Goal: Information Seeking & Learning: Check status

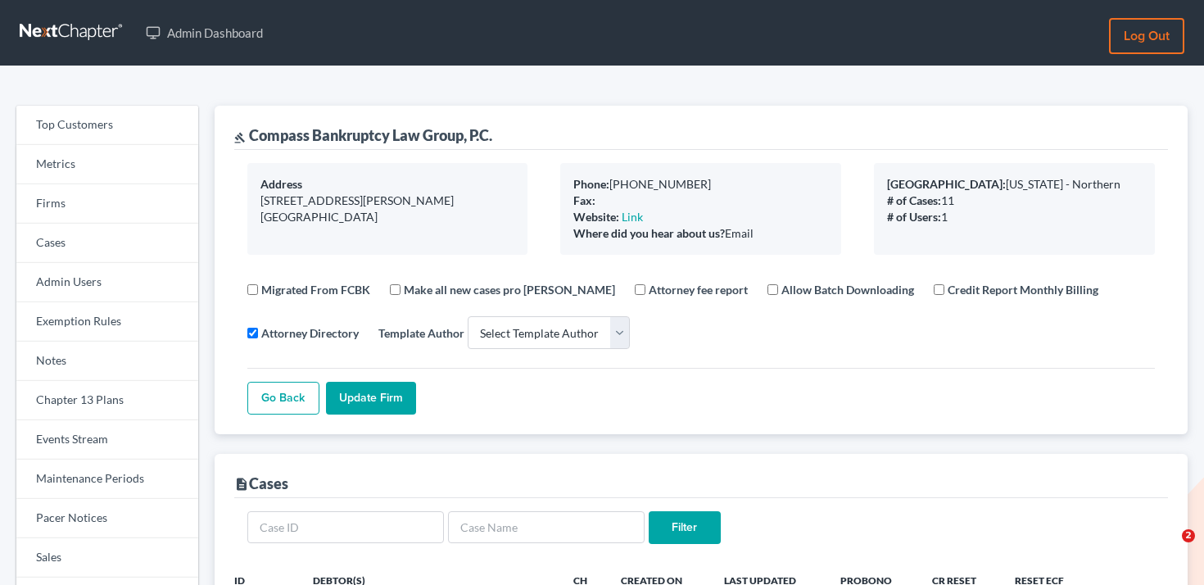
select select
click at [110, 211] on link "Firms" at bounding box center [107, 203] width 182 height 39
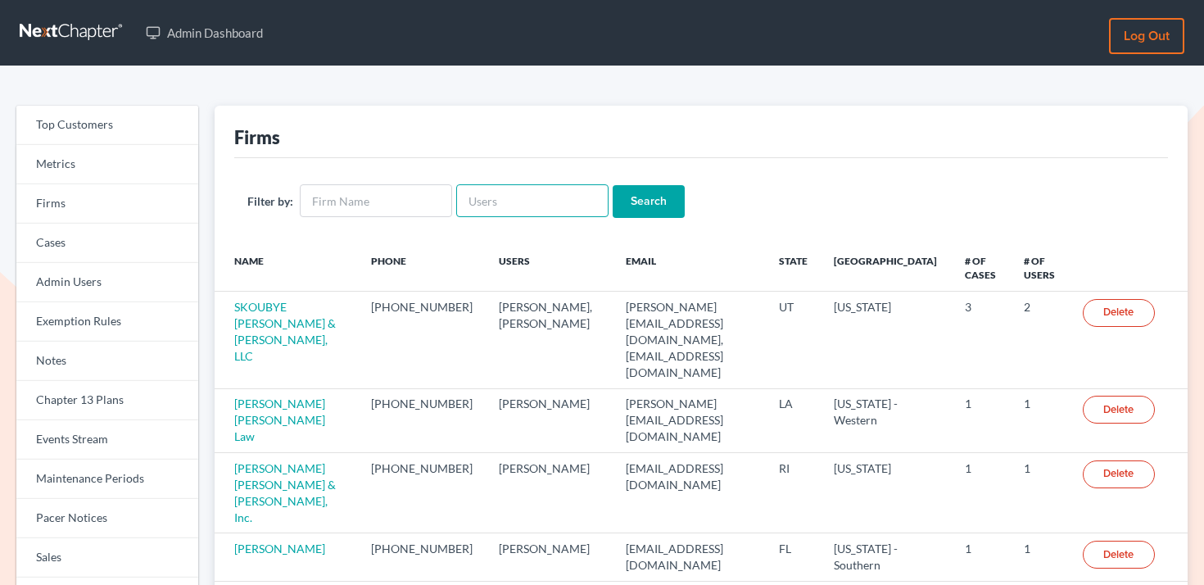
click at [515, 199] on input "text" at bounding box center [532, 200] width 152 height 33
paste input "spereyra@scura.com"
type input "spereyra@scura.com"
click at [632, 190] on input "Search" at bounding box center [649, 201] width 72 height 33
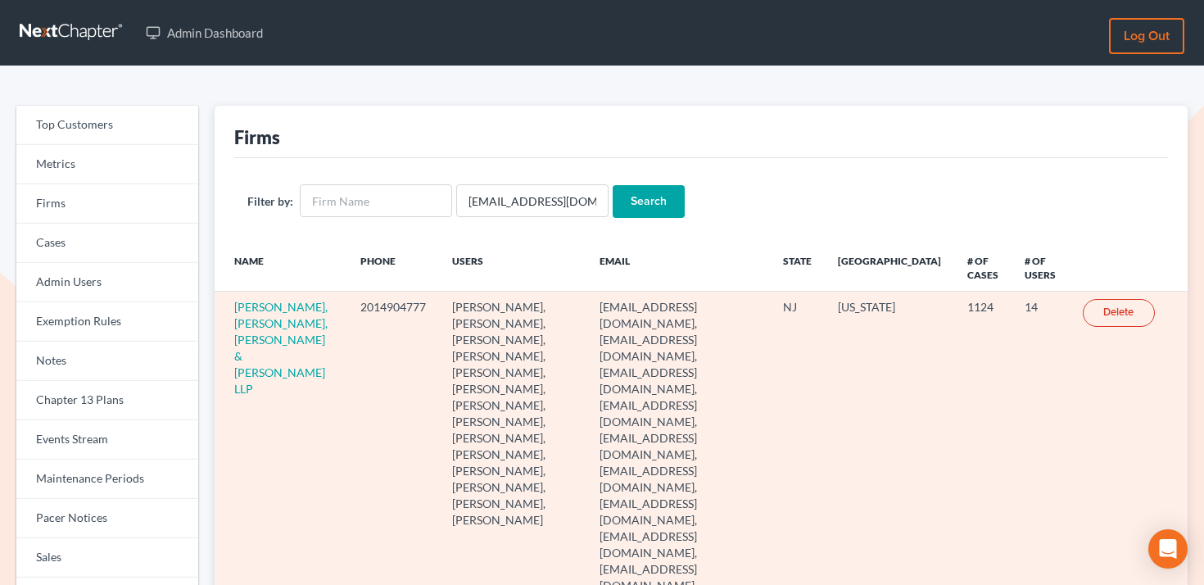
click at [247, 315] on td "Scura Wigfield, Heyer, Stevens & Cammarota LLP" at bounding box center [282, 529] width 134 height 474
click at [253, 321] on link "Scura Wigfield, Heyer, Stevens & Cammarota LLP" at bounding box center [280, 348] width 93 height 96
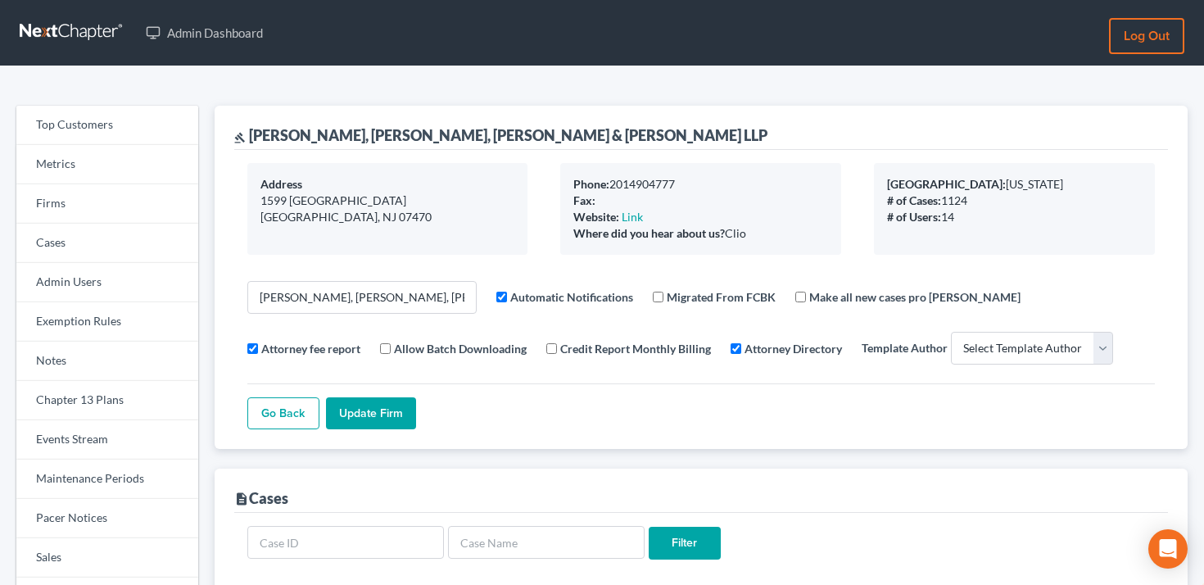
select select
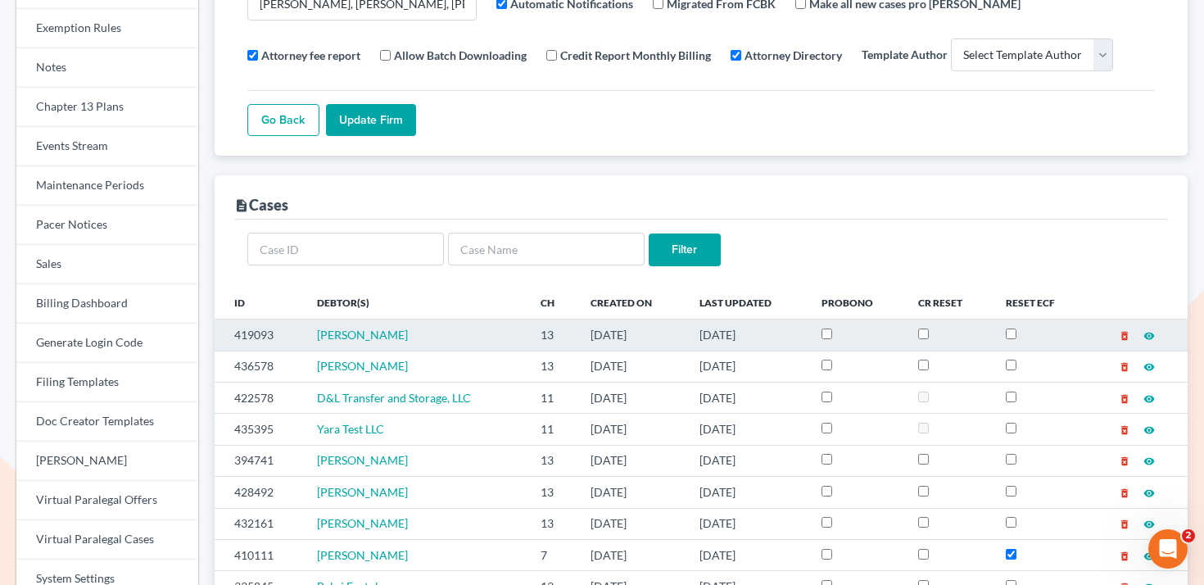
click at [271, 331] on td "419093" at bounding box center [259, 335] width 89 height 31
copy td "419093"
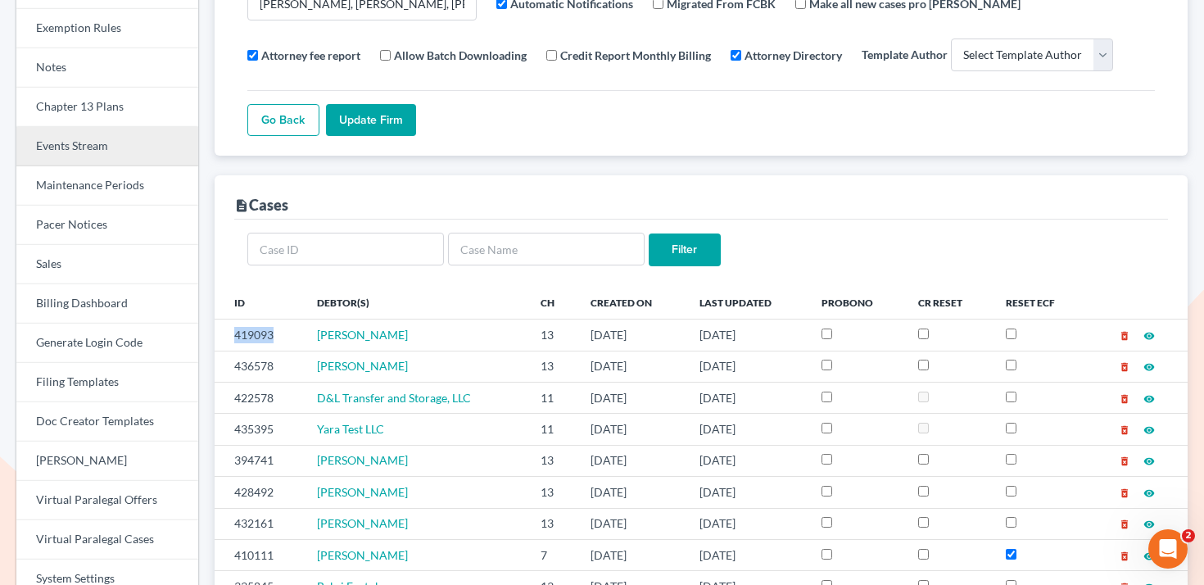
click at [143, 146] on link "Events Stream" at bounding box center [107, 146] width 182 height 39
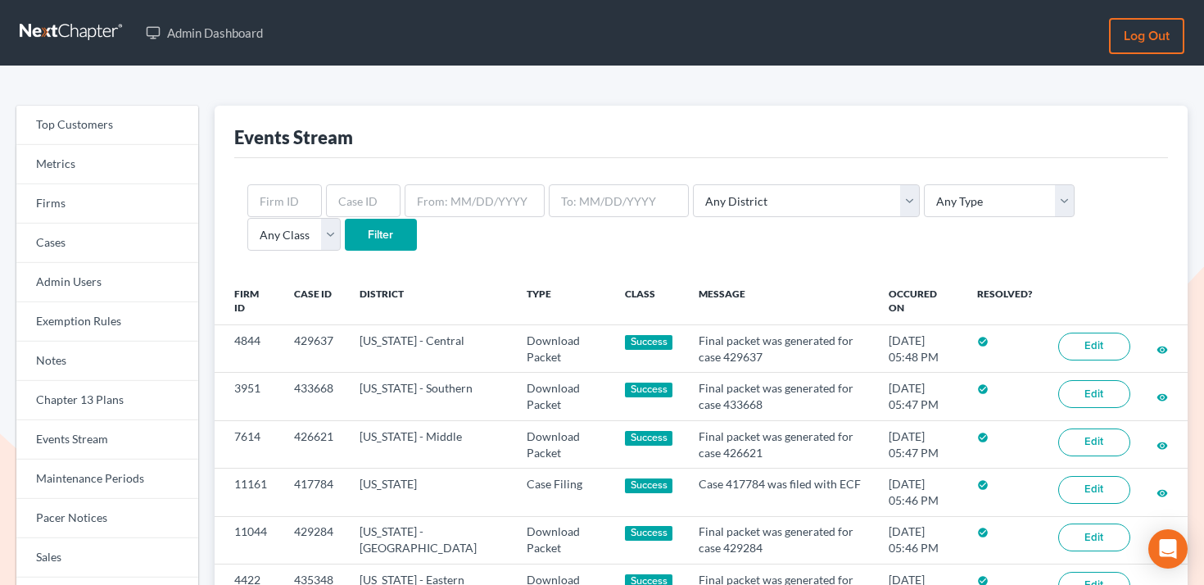
click at [365, 183] on div "Any District Alabama - Middle Alabama - Northern Alabama - Southern Alaska Ariz…" at bounding box center [701, 218] width 934 height 120
click at [365, 197] on input "text" at bounding box center [363, 200] width 75 height 33
paste input "419093"
type input "419093"
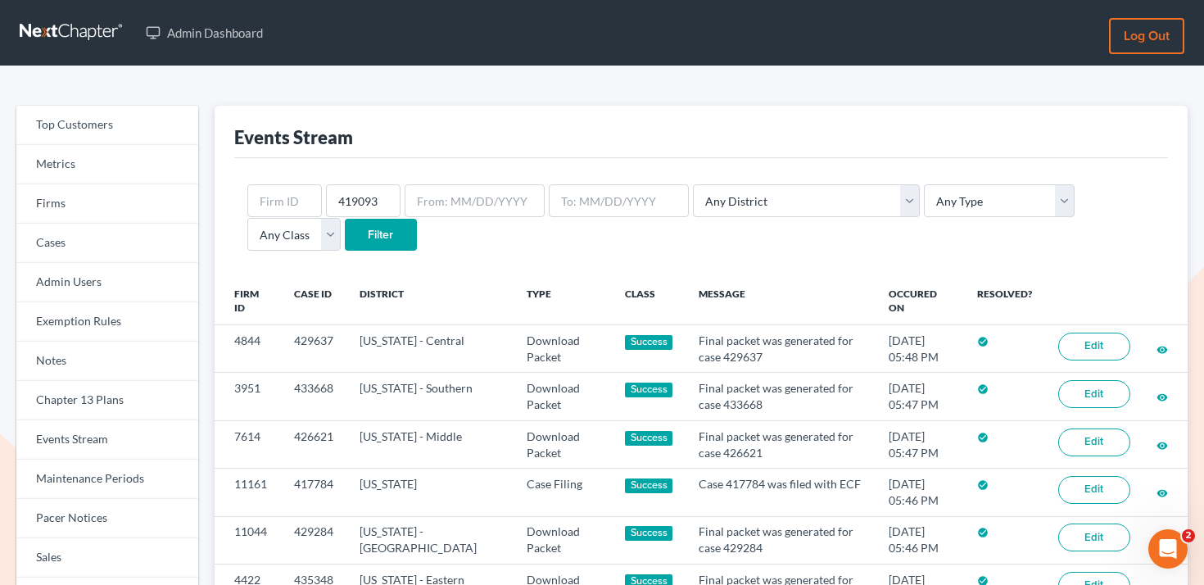
click at [345, 243] on input "Filter" at bounding box center [381, 235] width 72 height 33
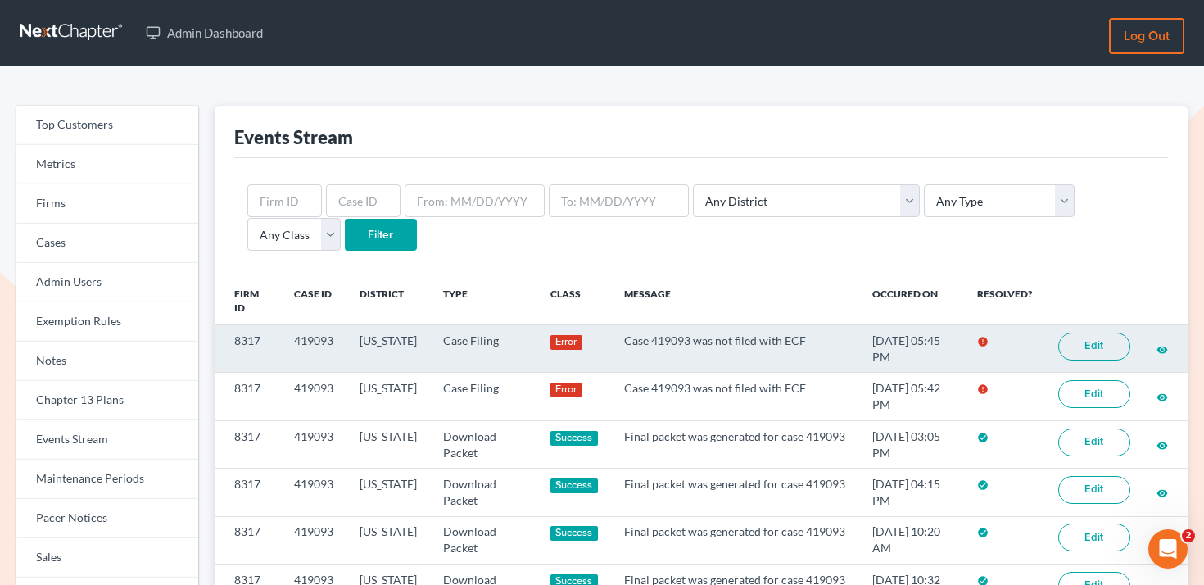
click at [1090, 349] on link "Edit" at bounding box center [1095, 347] width 72 height 28
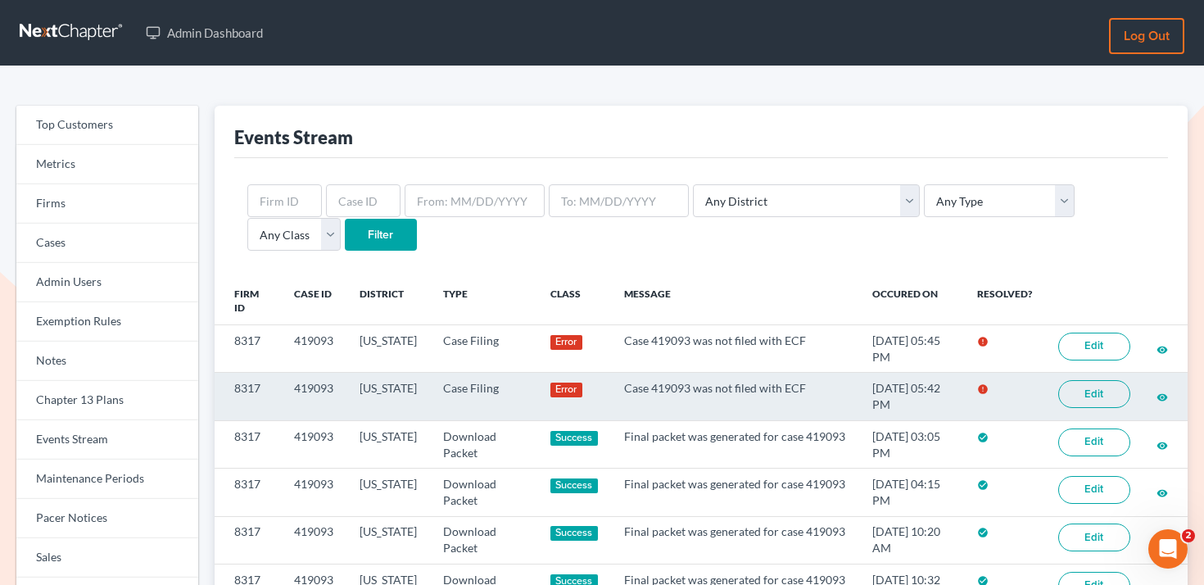
click at [1109, 405] on link "Edit" at bounding box center [1095, 394] width 72 height 28
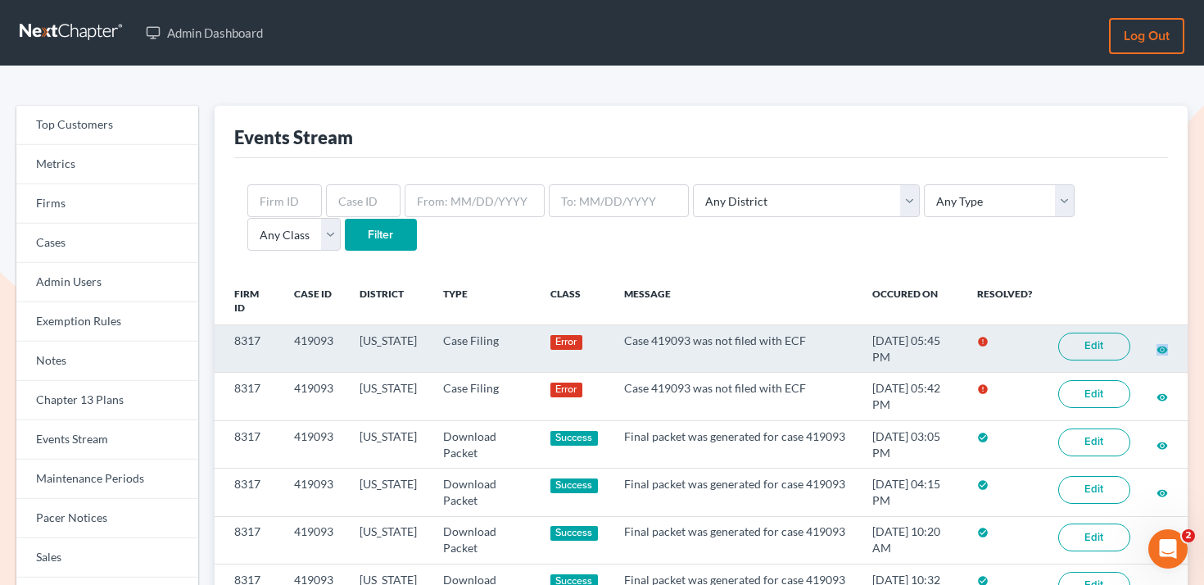
click at [311, 340] on td "419093" at bounding box center [314, 349] width 66 height 48
copy td "419093"
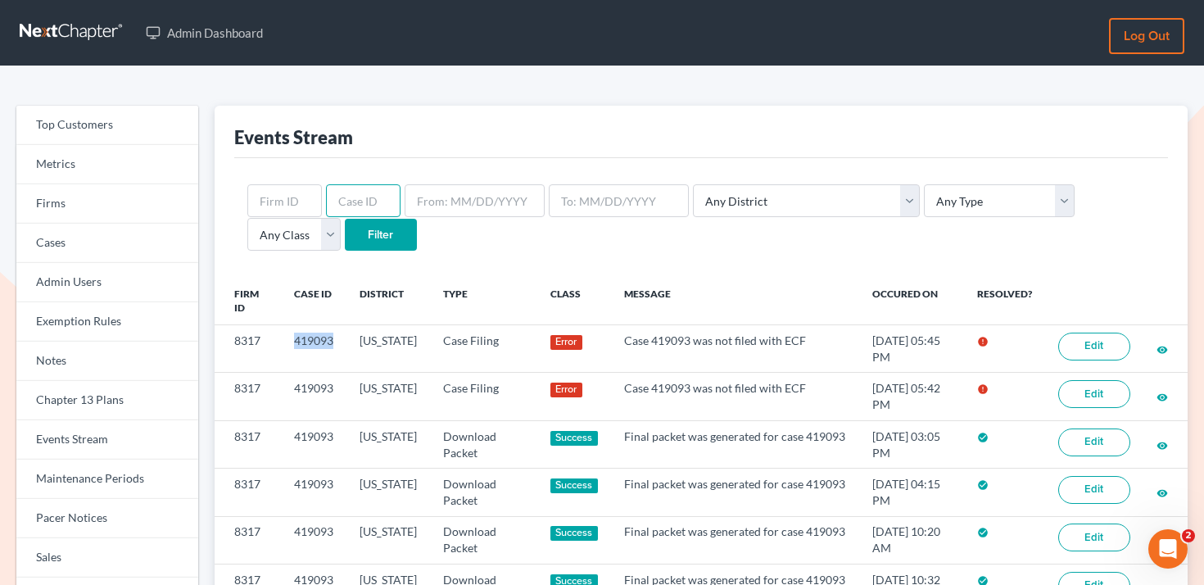
click at [361, 216] on input "text" at bounding box center [363, 200] width 75 height 33
paste input "419093"
type input "419093"
click at [940, 208] on select "Any Type Case Applied To Plan Case Archive Case Duplicate Case Filing Chapter 1…" at bounding box center [999, 200] width 151 height 33
select select "case_filing"
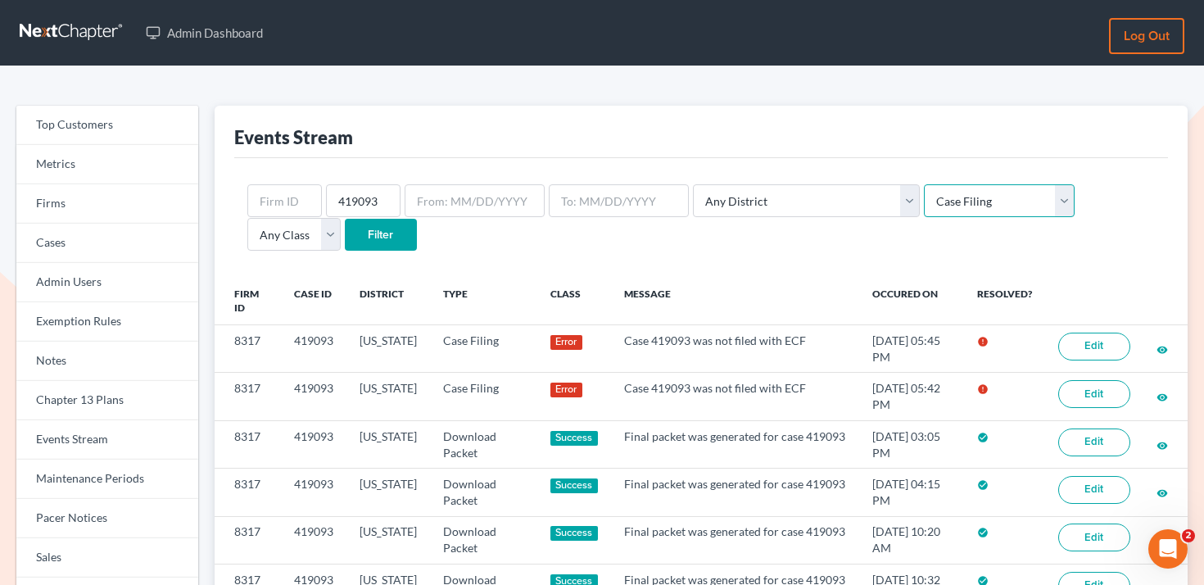
click at [924, 184] on select "Any Type Case Applied To Plan Case Archive Case Duplicate Case Filing Chapter 1…" at bounding box center [999, 200] width 151 height 33
click at [345, 238] on input "Filter" at bounding box center [381, 235] width 72 height 33
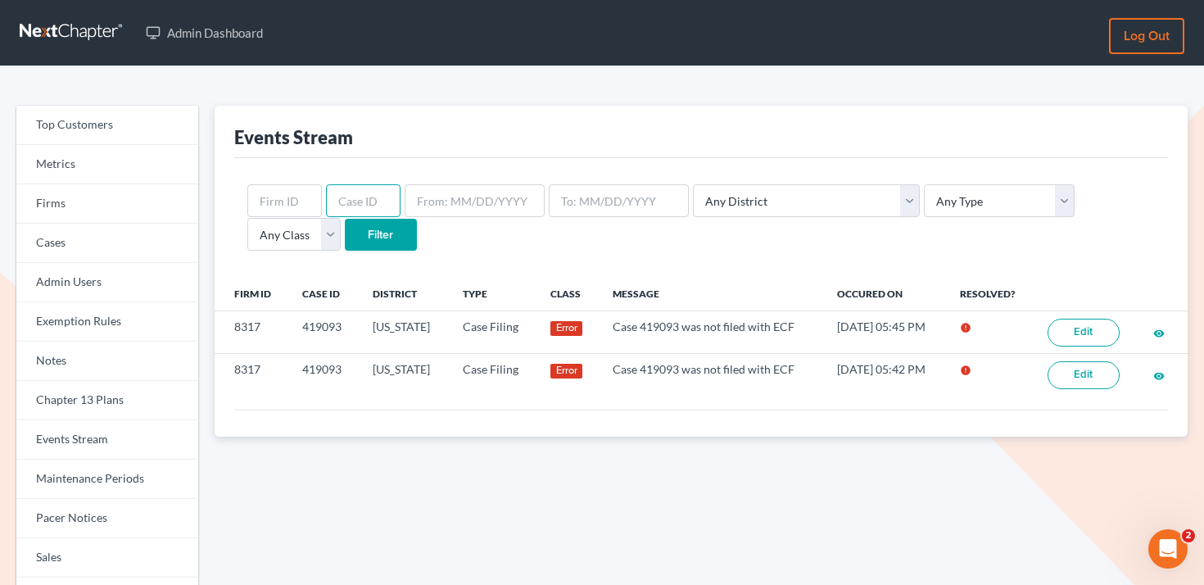
click at [364, 201] on input "text" at bounding box center [363, 200] width 75 height 33
paste input "419093"
type input "419093"
click at [924, 200] on select "Any Type Case Applied To Plan Case Archive Case Duplicate Case Filing Chapter 1…" at bounding box center [999, 200] width 151 height 33
select select "case_filing"
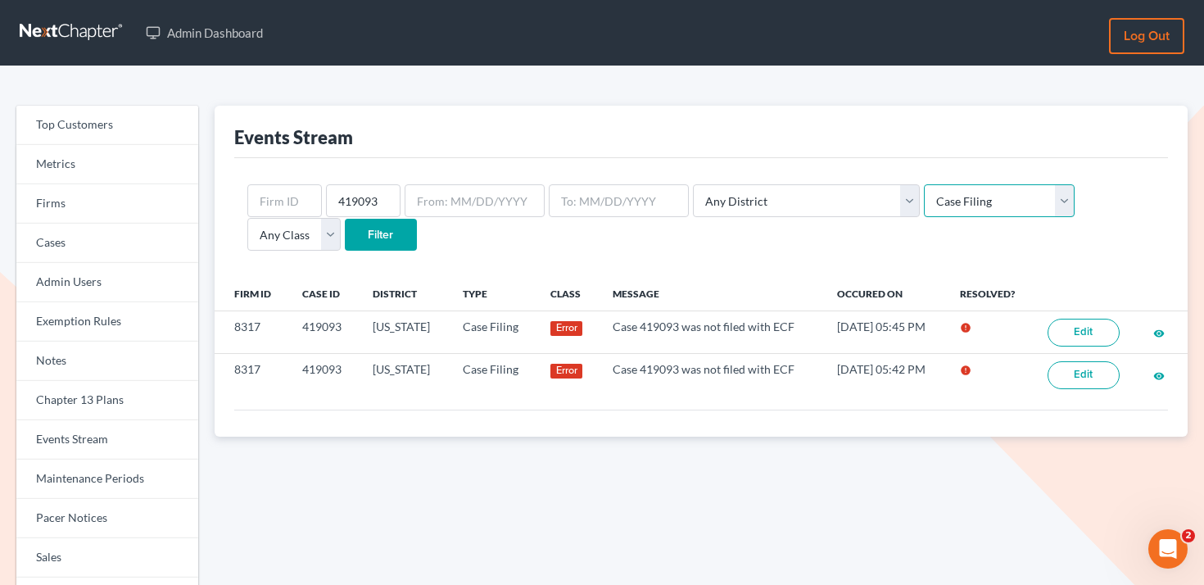
click at [924, 184] on select "Any Type Case Applied To Plan Case Archive Case Duplicate Case Filing Chapter 1…" at bounding box center [999, 200] width 151 height 33
click at [345, 245] on input "Filter" at bounding box center [381, 235] width 72 height 33
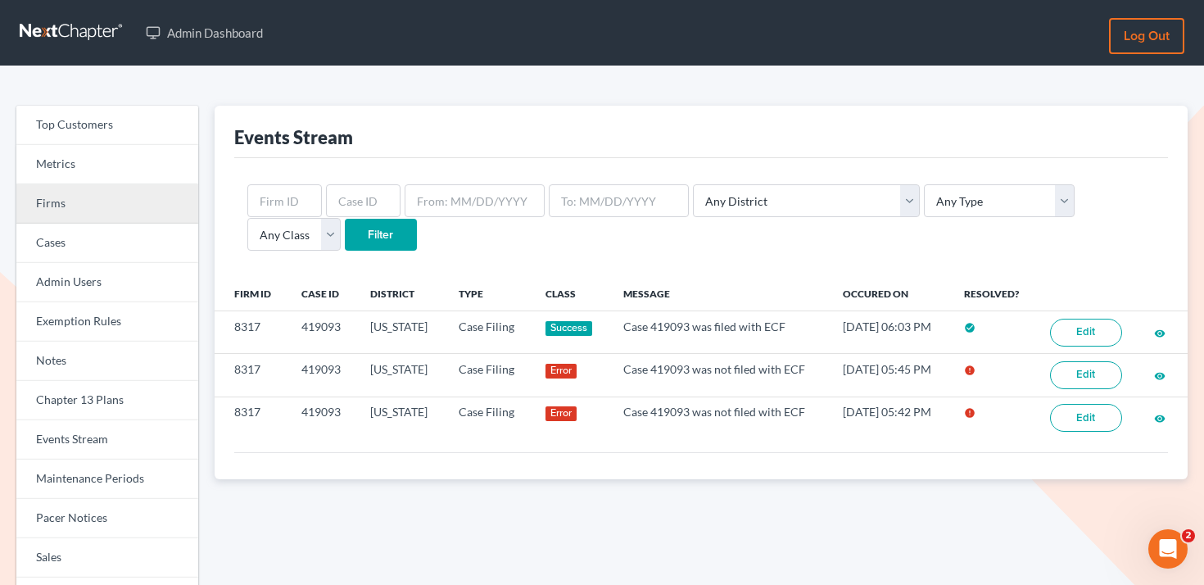
click at [97, 206] on link "Firms" at bounding box center [107, 203] width 182 height 39
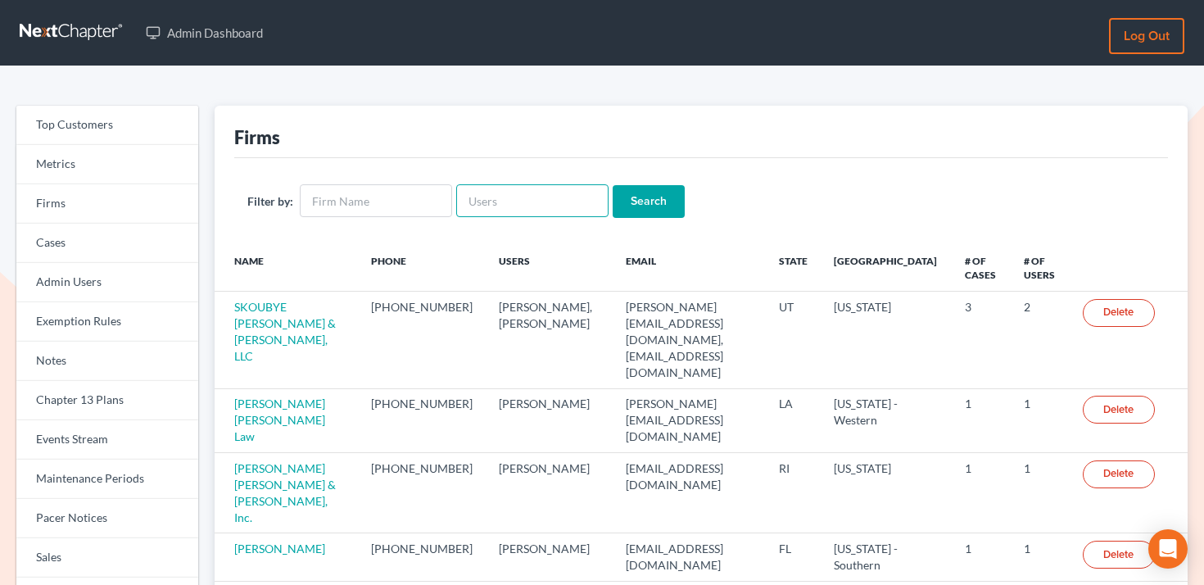
click at [507, 189] on input "text" at bounding box center [532, 200] width 152 height 33
paste input "stephenberkenlaw@gmail.com"
type input "[EMAIL_ADDRESS][DOMAIN_NAME]"
click at [656, 206] on input "Search" at bounding box center [649, 201] width 72 height 33
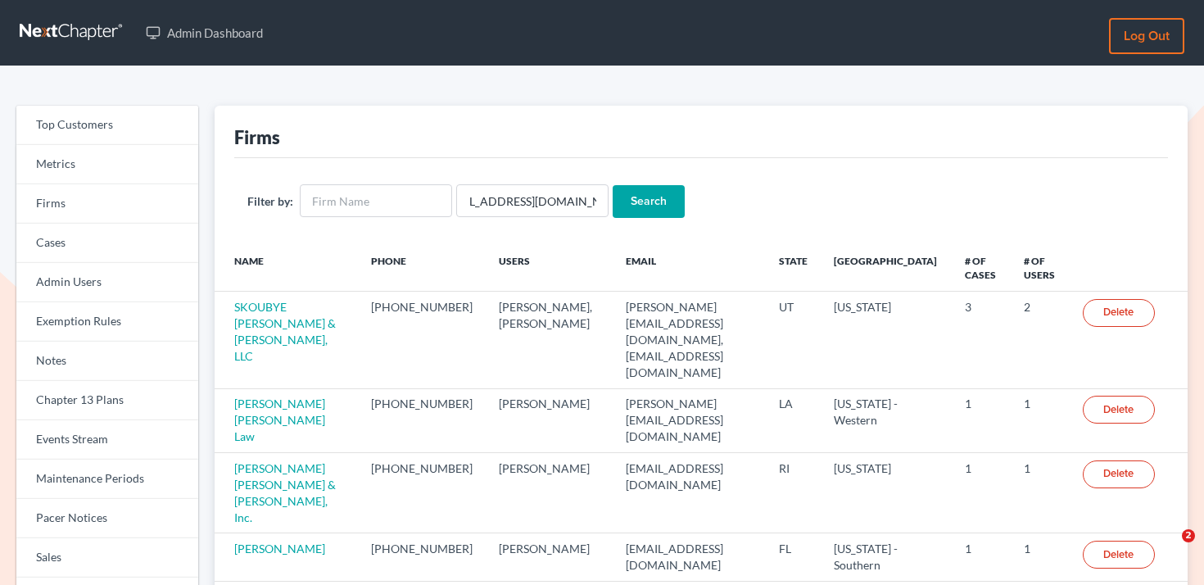
scroll to position [0, 0]
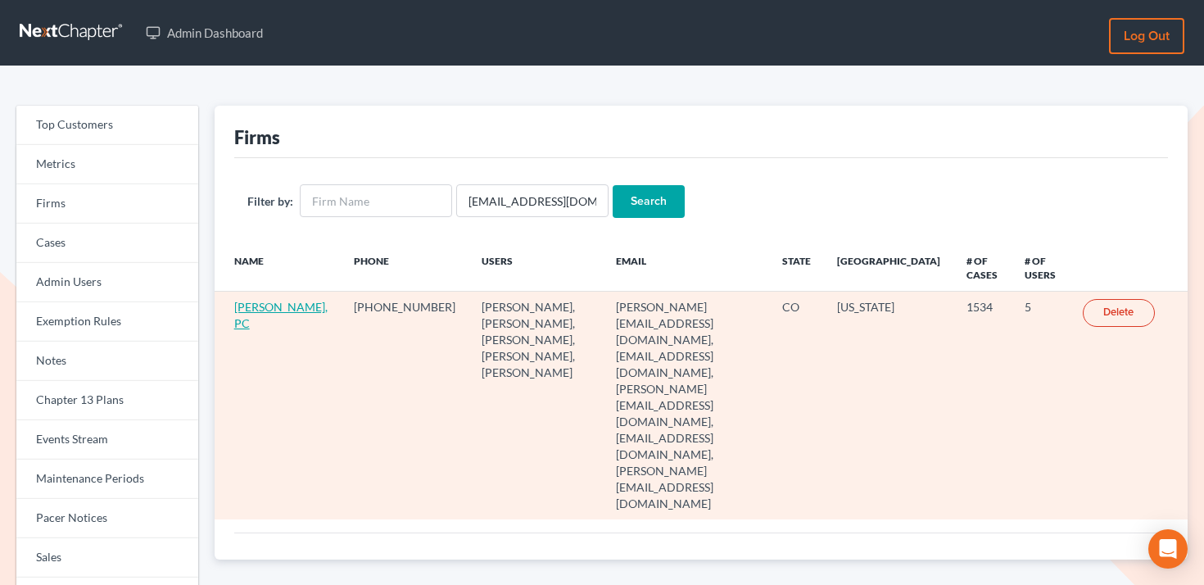
click at [258, 304] on link "[PERSON_NAME], PC" at bounding box center [280, 315] width 93 height 30
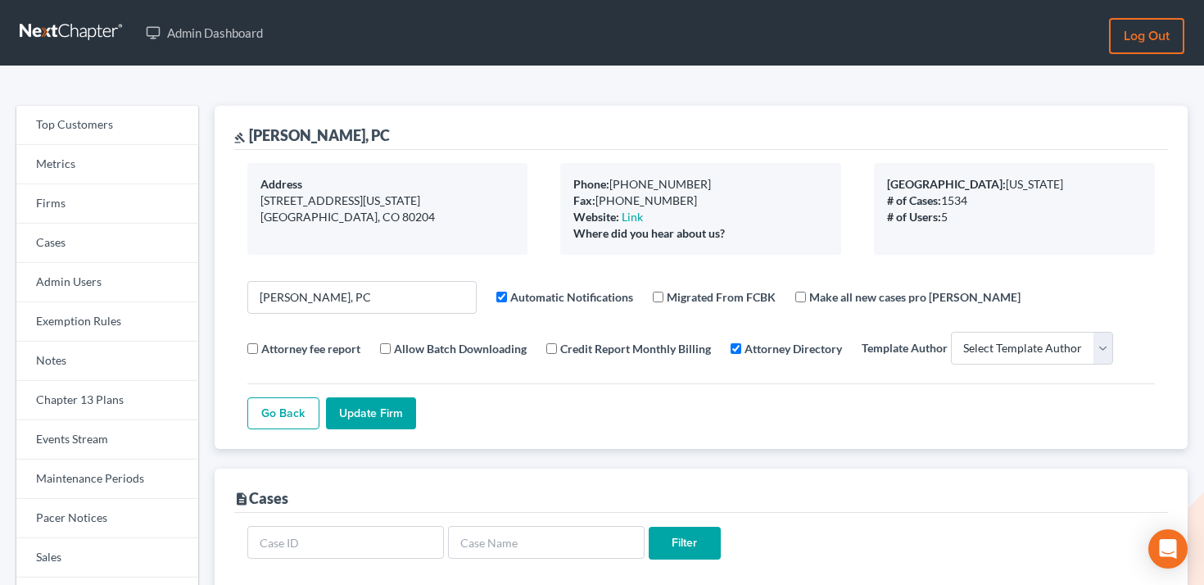
select select
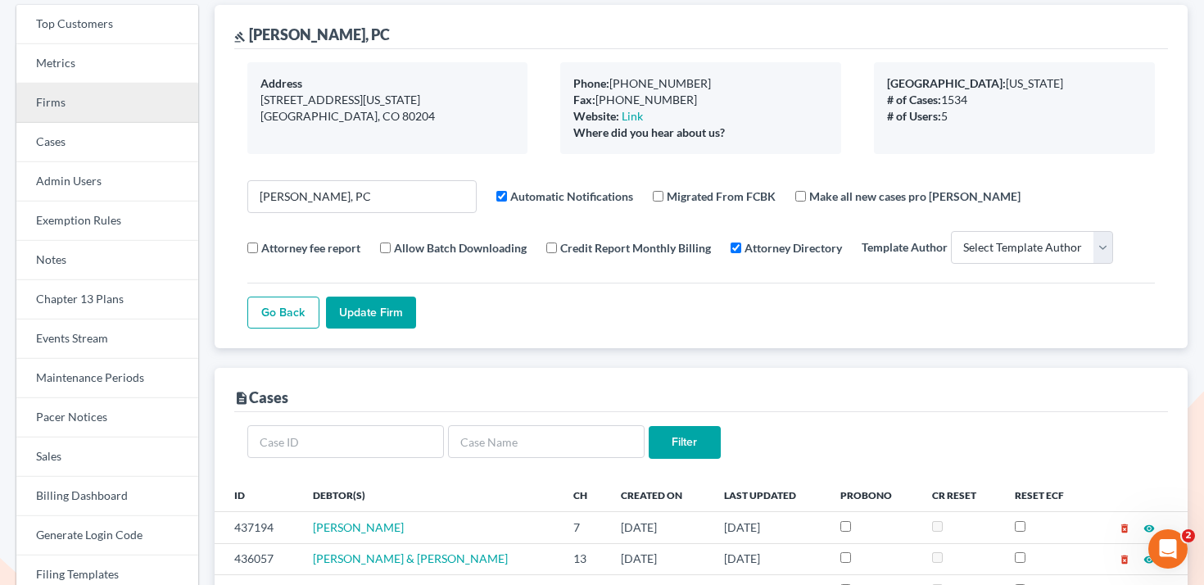
click at [104, 103] on link "Firms" at bounding box center [107, 103] width 182 height 39
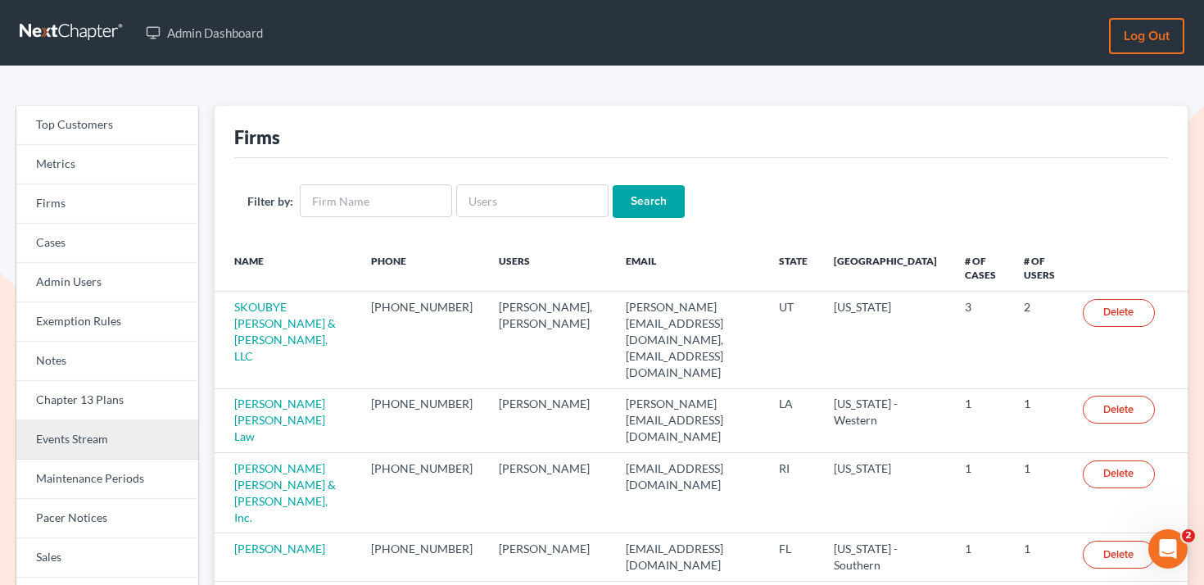
click at [84, 445] on link "Events Stream" at bounding box center [107, 439] width 182 height 39
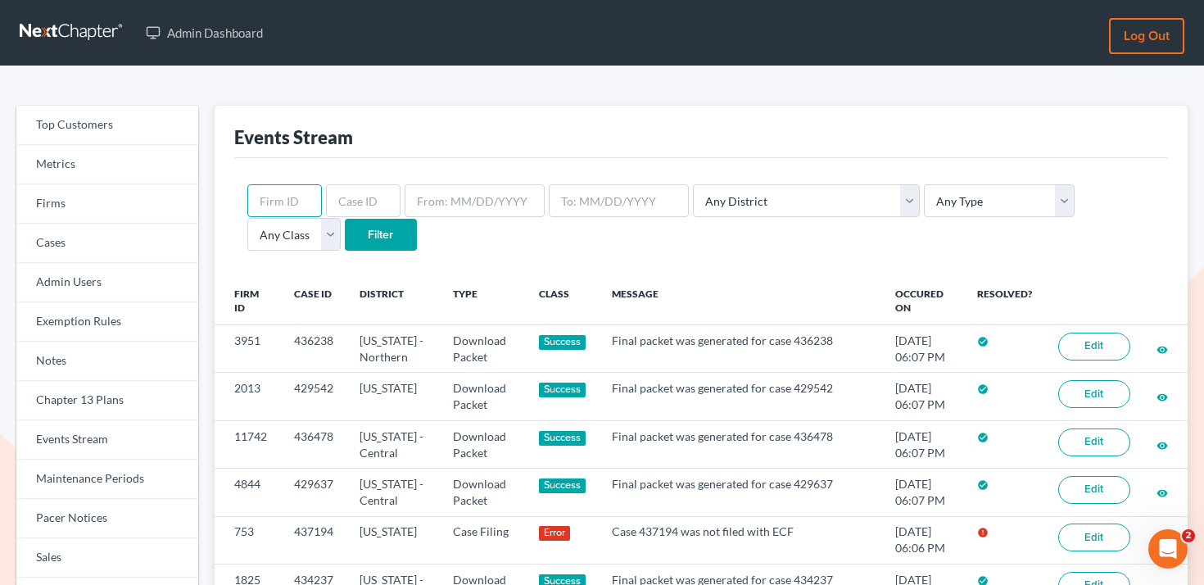
click at [270, 206] on input "text" at bounding box center [284, 200] width 75 height 33
paste input "753"
type input "753"
click at [345, 235] on input "Filter" at bounding box center [381, 235] width 72 height 33
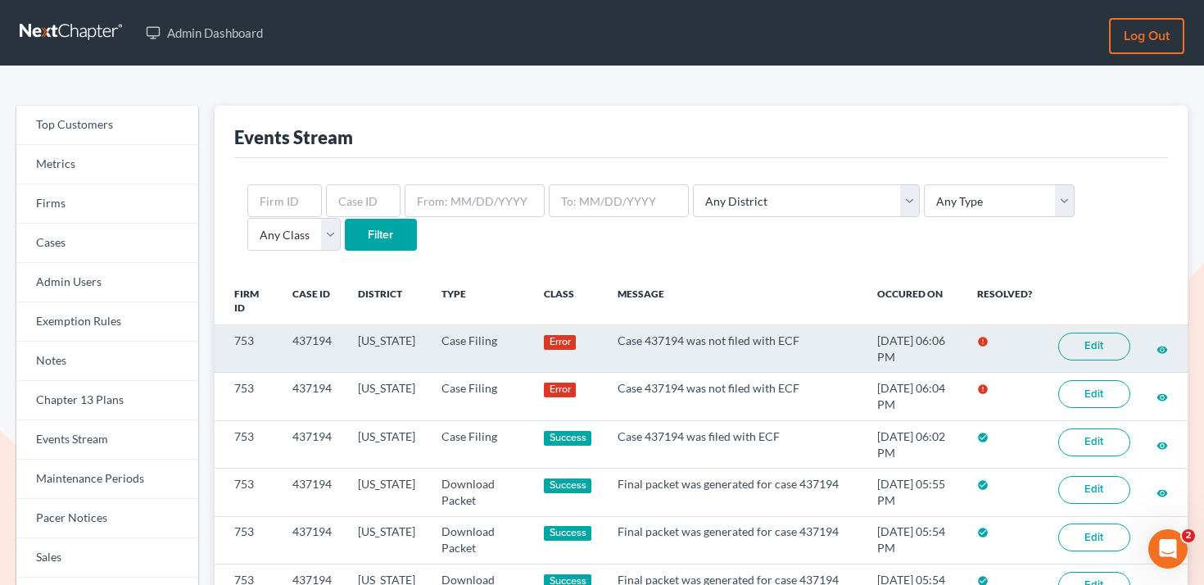
click at [1093, 346] on link "Edit" at bounding box center [1095, 347] width 72 height 28
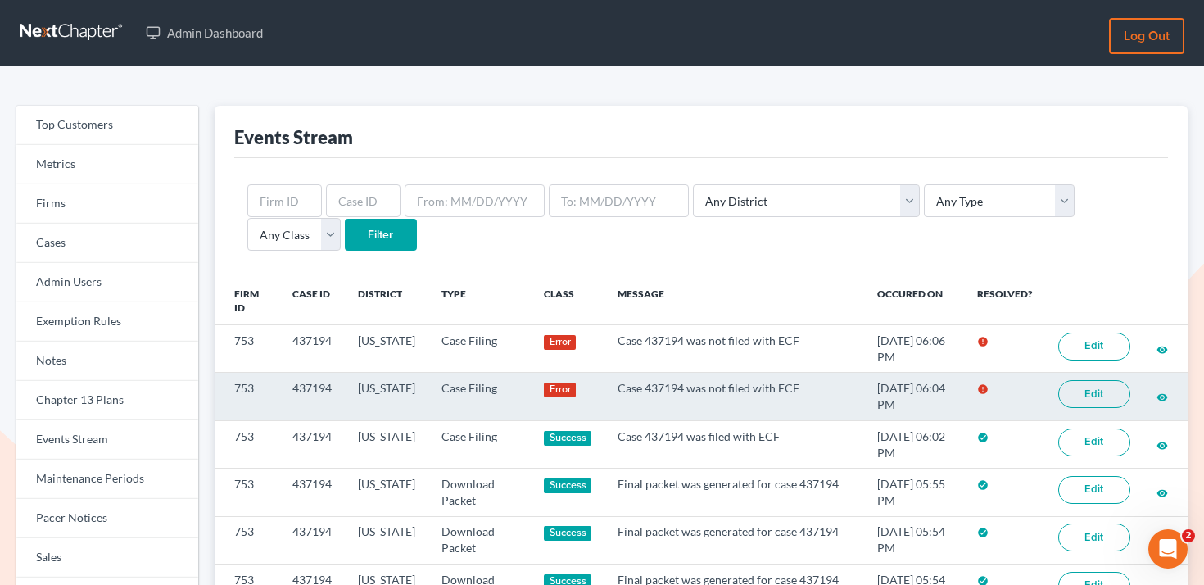
click at [1079, 398] on link "Edit" at bounding box center [1095, 394] width 72 height 28
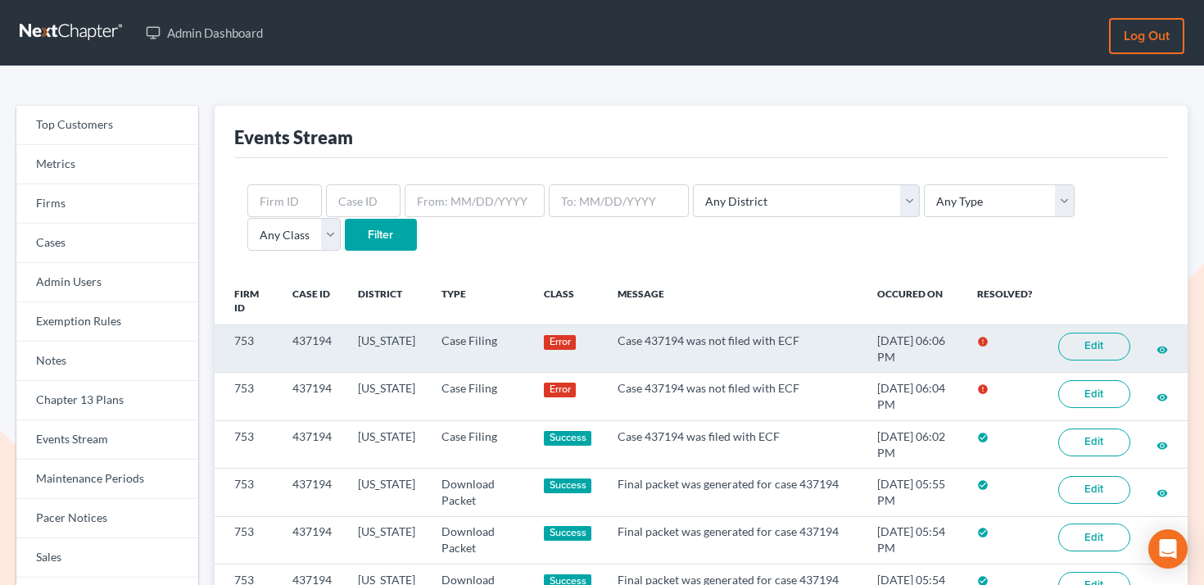
click at [646, 338] on td "Case 437194 was not filed with ECF" at bounding box center [735, 349] width 260 height 48
copy td "437194"
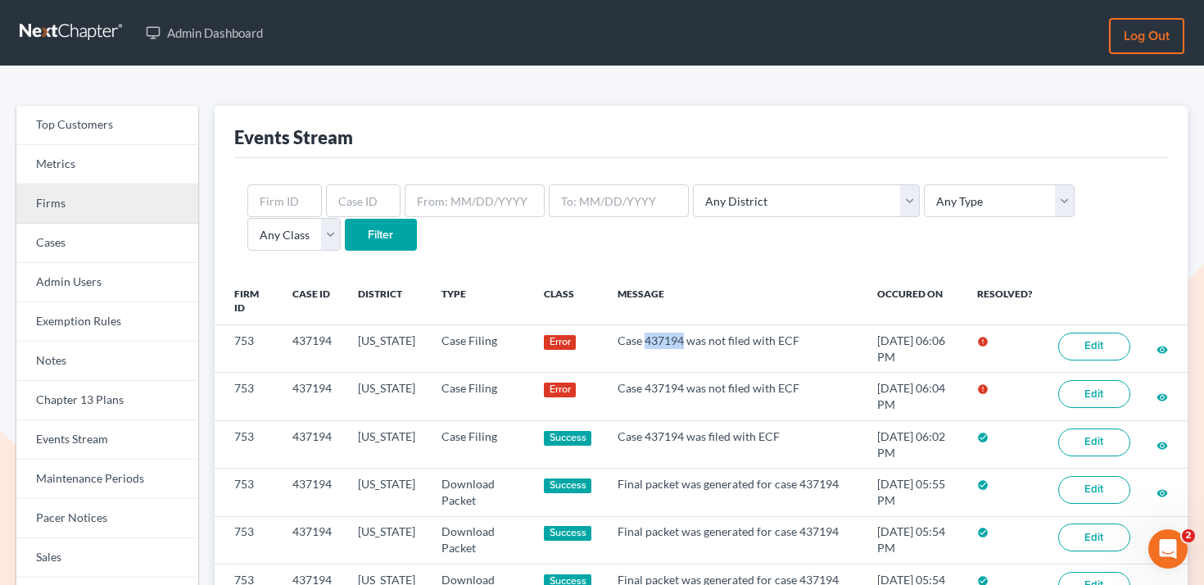
click at [95, 202] on link "Firms" at bounding box center [107, 203] width 182 height 39
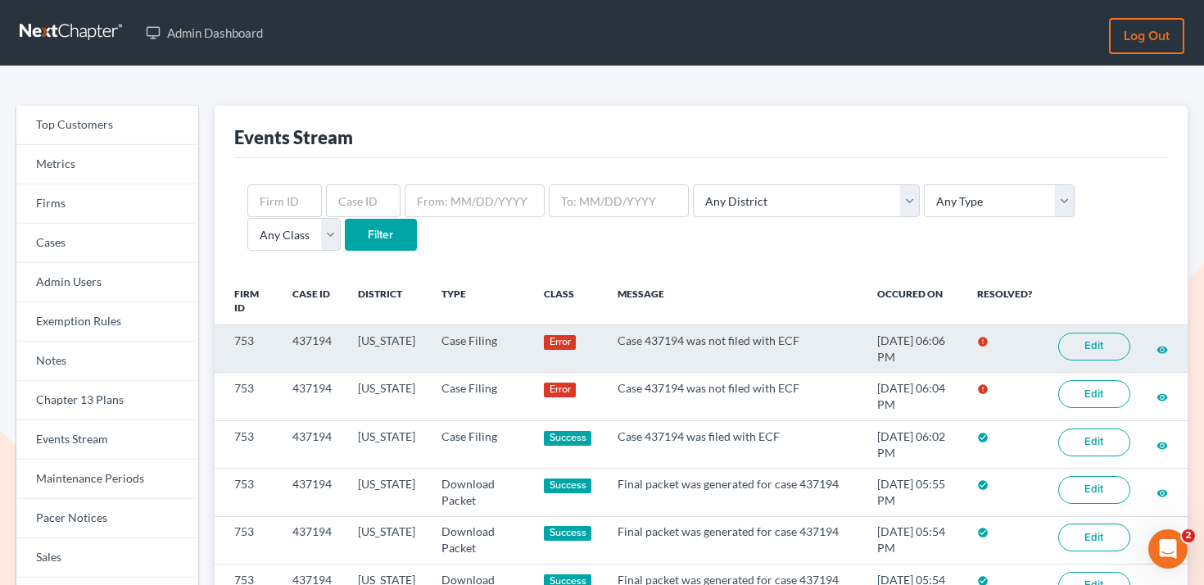
click at [239, 336] on td "753" at bounding box center [247, 349] width 65 height 48
copy td "753"
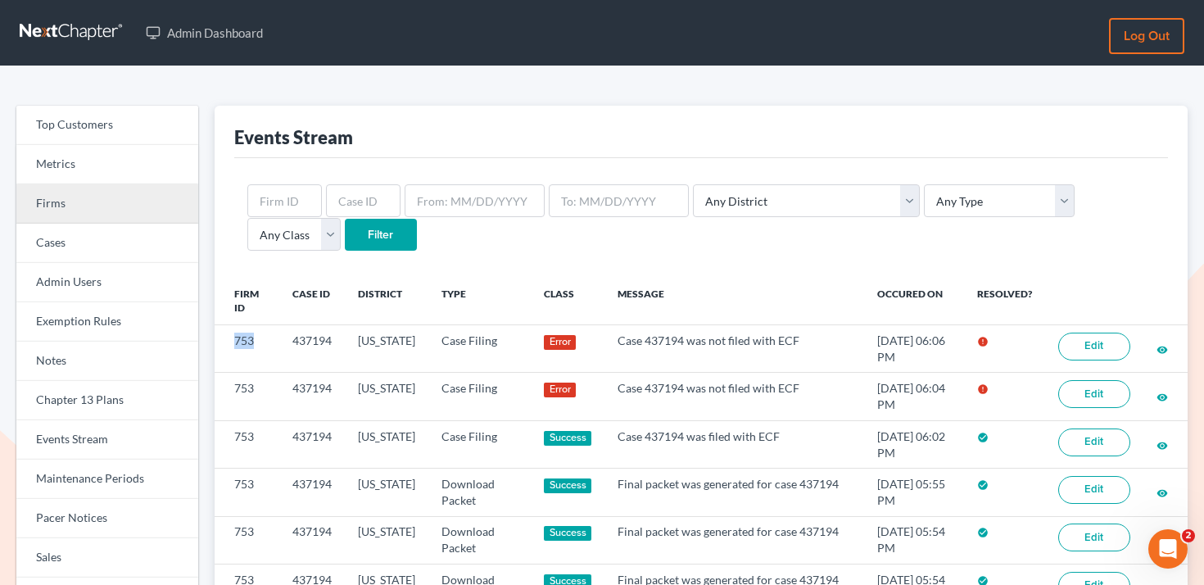
click at [96, 194] on link "Firms" at bounding box center [107, 203] width 182 height 39
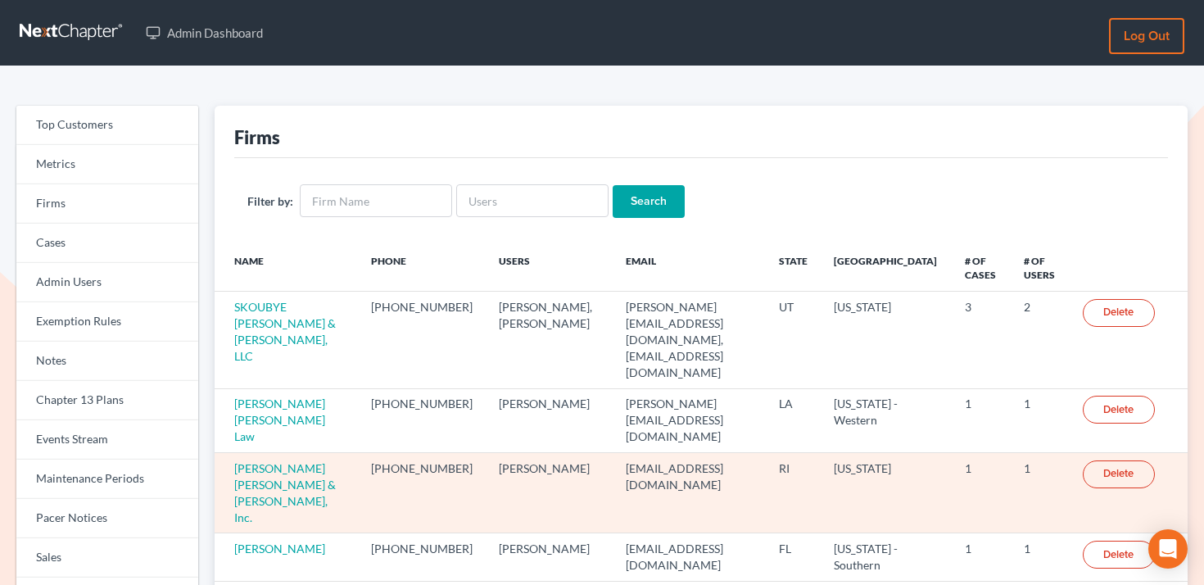
click at [260, 453] on td "[PERSON_NAME] [PERSON_NAME] & [PERSON_NAME], Inc." at bounding box center [286, 493] width 143 height 80
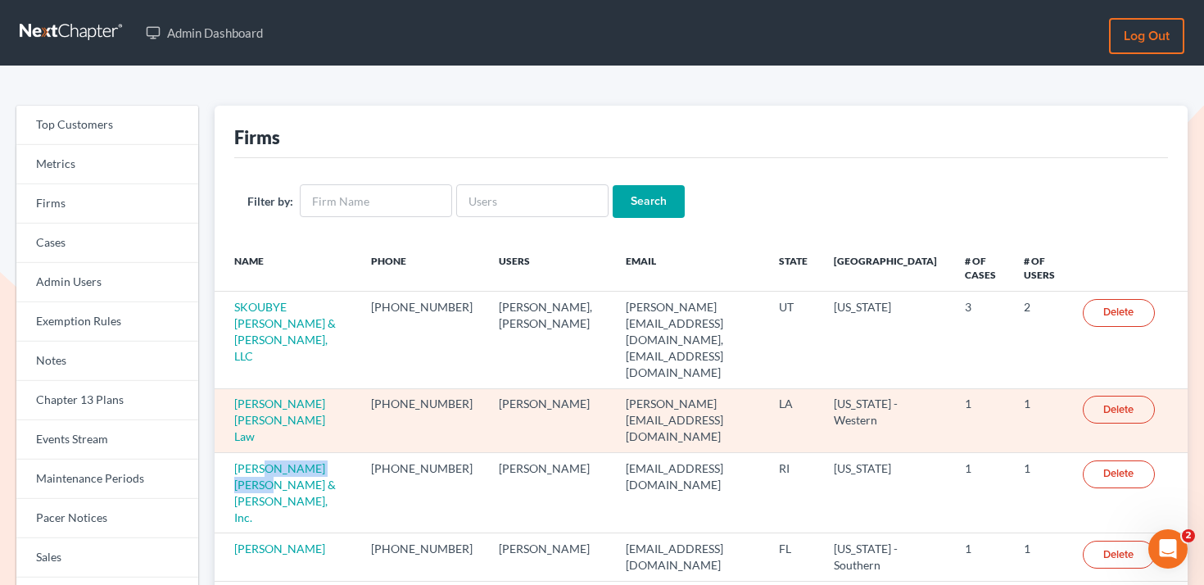
click at [265, 388] on td "E. Orum Young Law" at bounding box center [286, 420] width 143 height 64
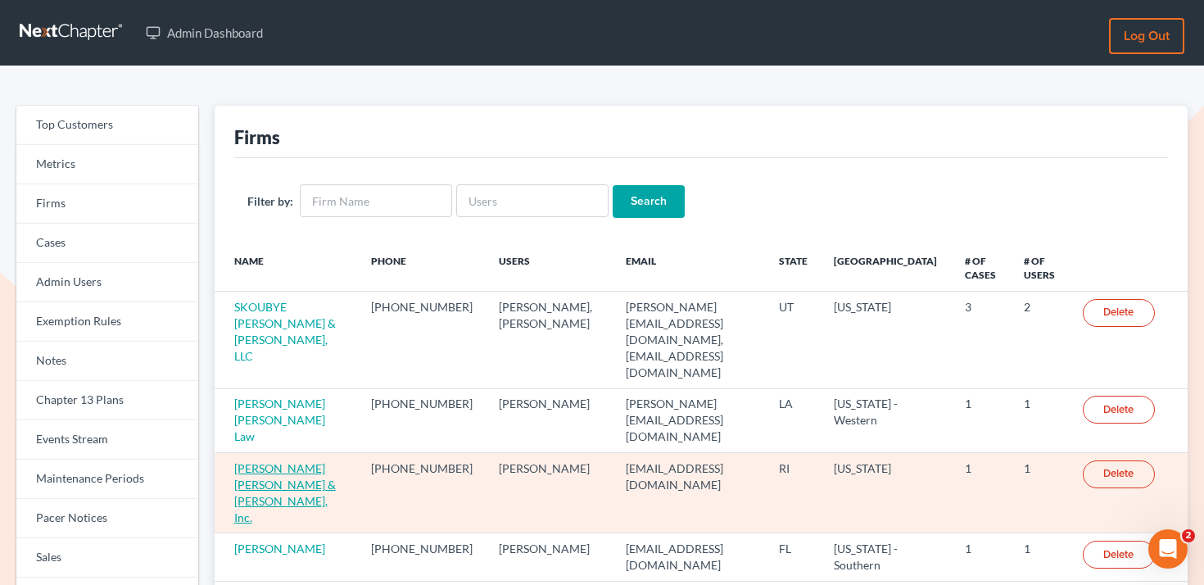
click at [270, 461] on link "[PERSON_NAME] [PERSON_NAME] & [PERSON_NAME], Inc." at bounding box center [285, 492] width 102 height 63
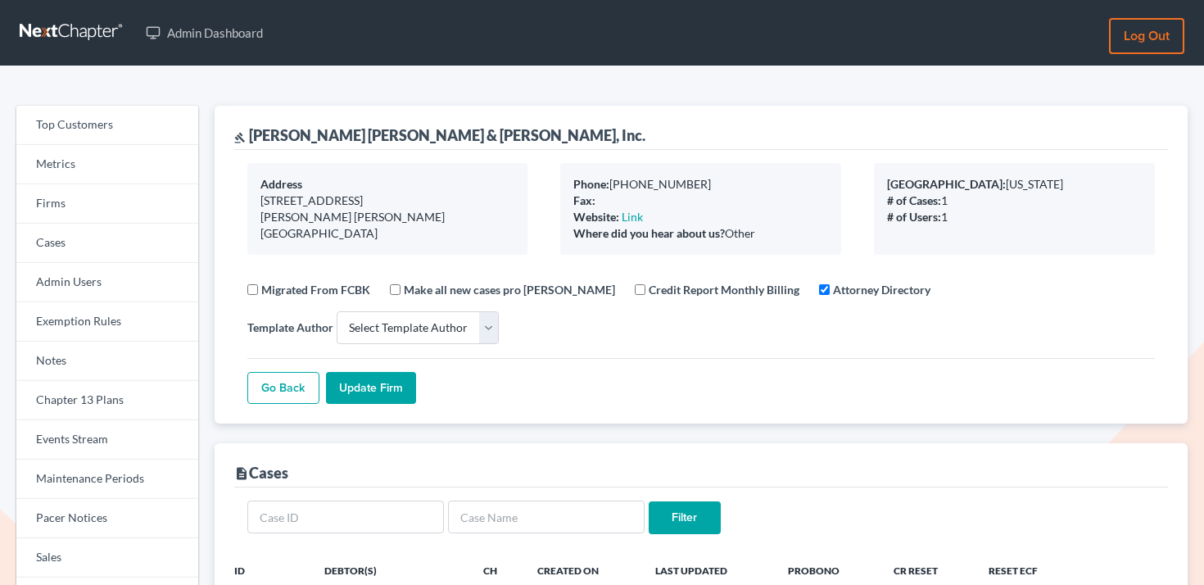
select select
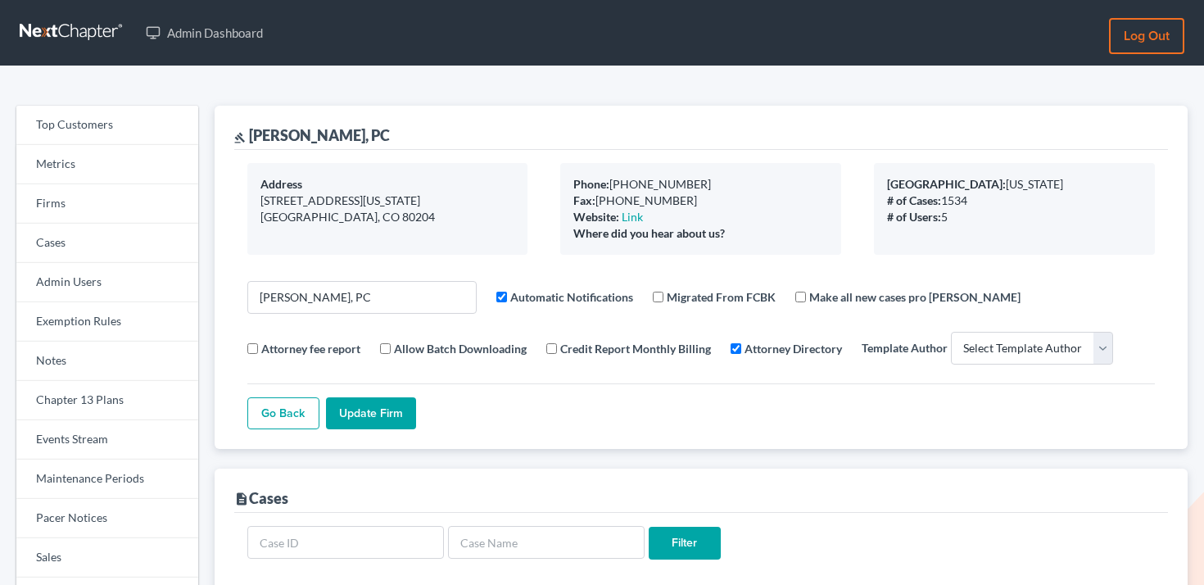
select select
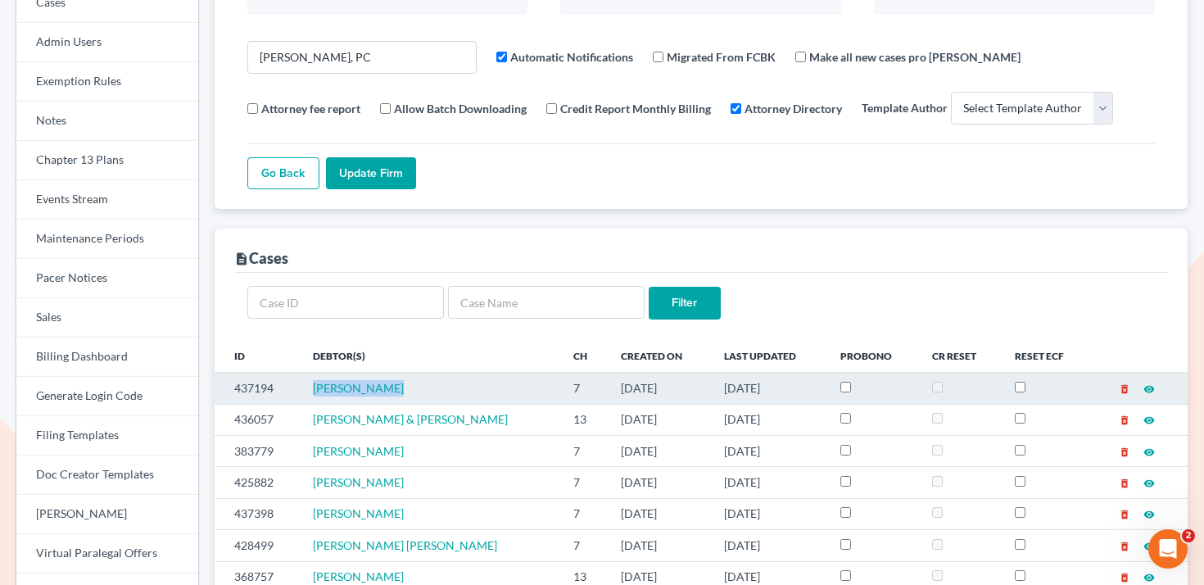
drag, startPoint x: 406, startPoint y: 396, endPoint x: 263, endPoint y: 396, distance: 142.6
click at [263, 396] on tr "437194 Timothy Hager 7 09/15/2025 09/17/2025 delete_forever visibility" at bounding box center [701, 388] width 973 height 31
copy tr "94 Timothy Hager"
click at [251, 386] on td "437194" at bounding box center [257, 388] width 85 height 31
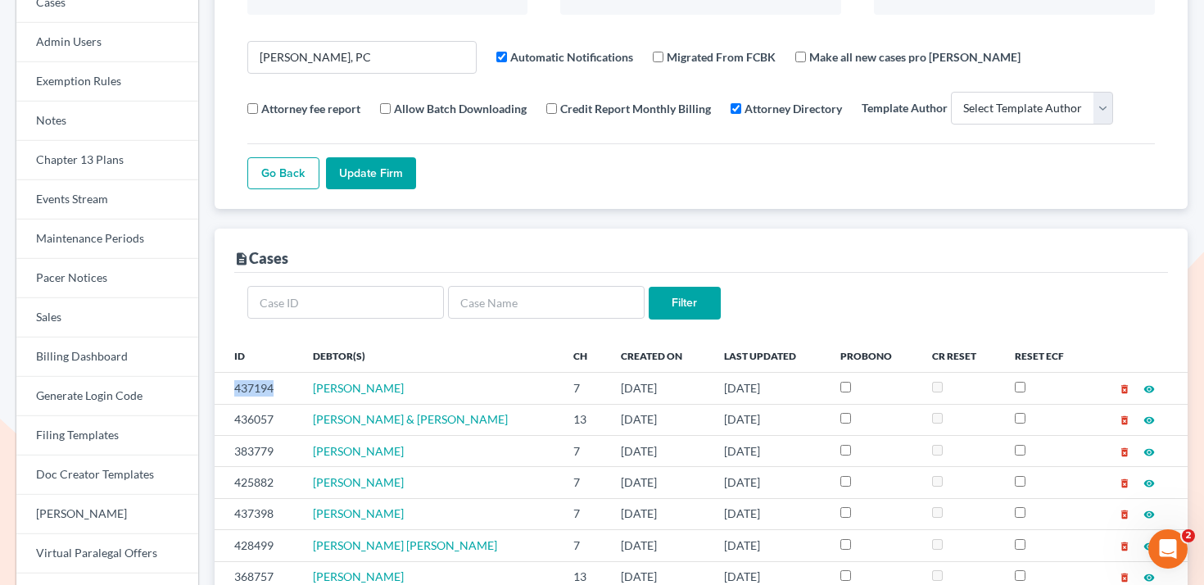
copy td "437194"
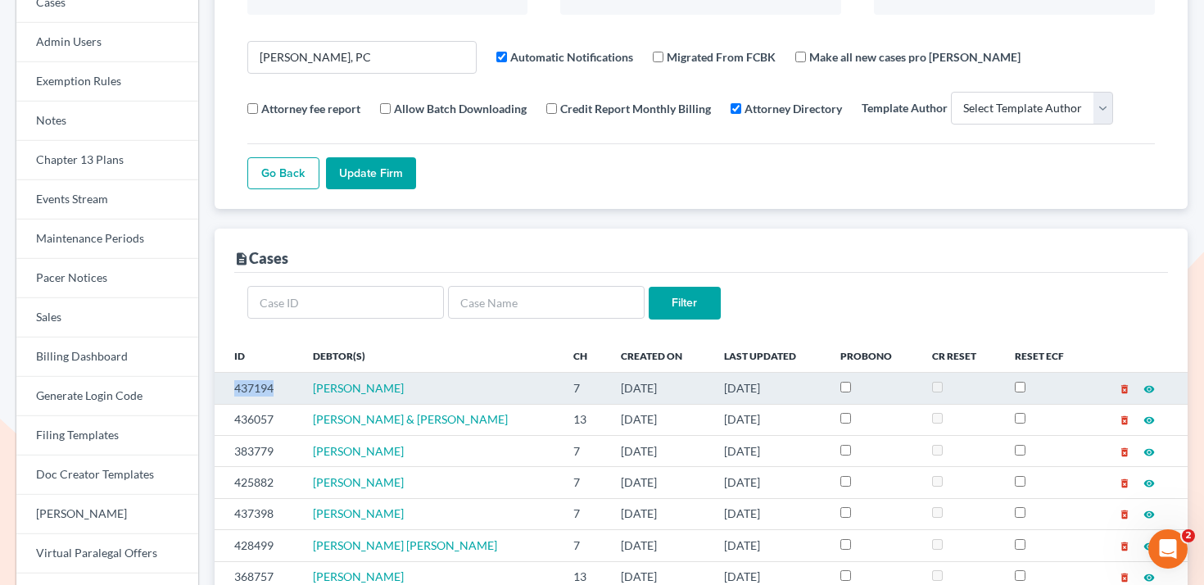
copy td "437194"
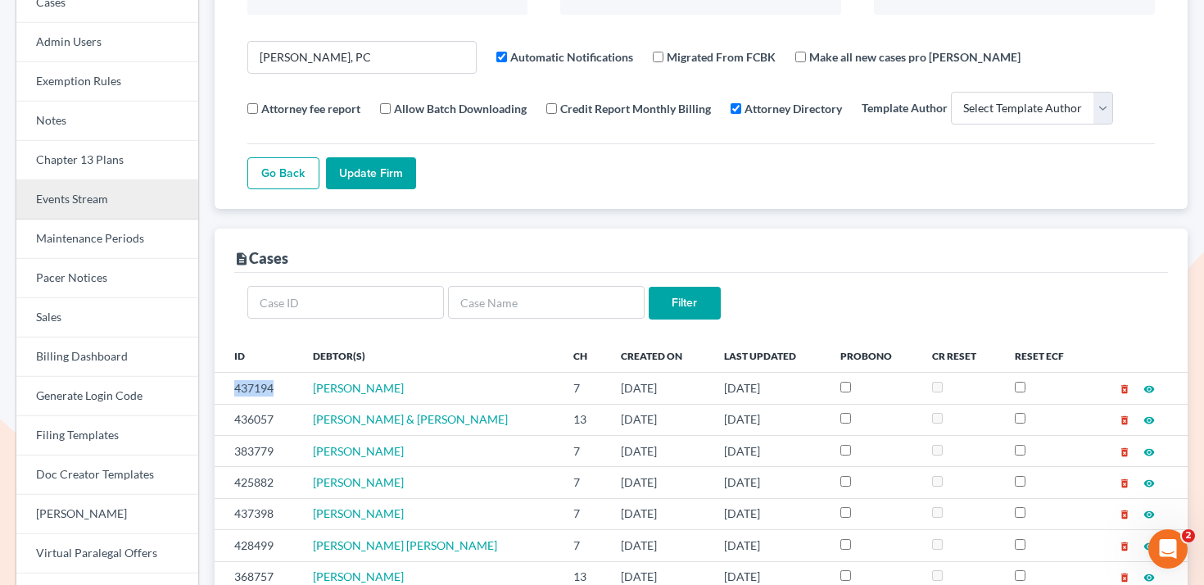
click at [107, 206] on link "Events Stream" at bounding box center [107, 199] width 182 height 39
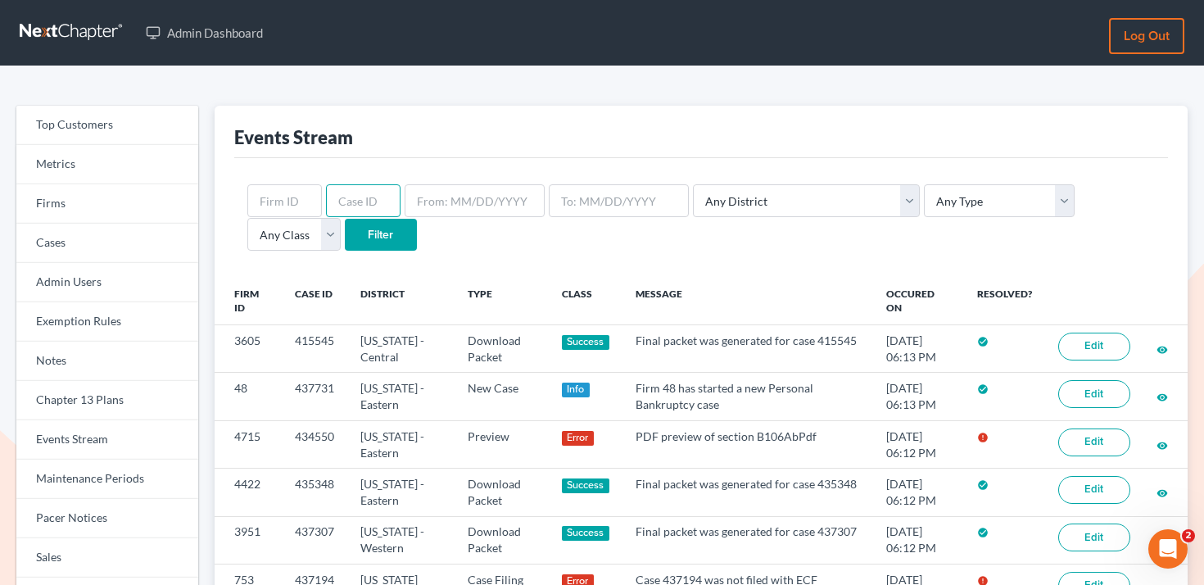
click at [368, 188] on input "text" at bounding box center [363, 200] width 75 height 33
paste input "437194"
type input "437194"
click at [345, 237] on input "Filter" at bounding box center [381, 235] width 72 height 33
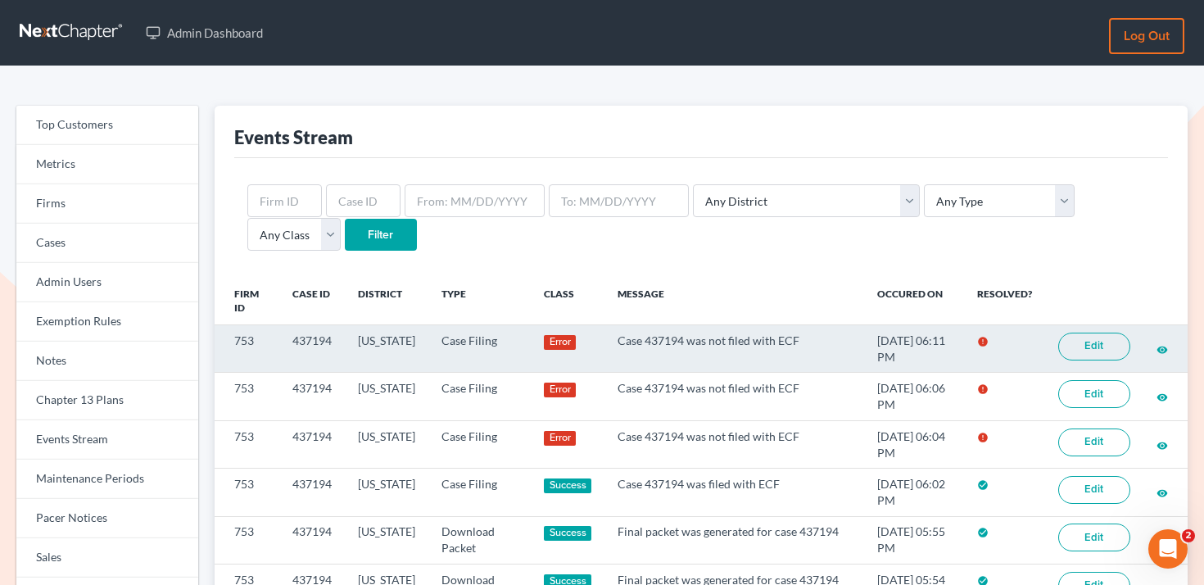
click at [1104, 351] on link "Edit" at bounding box center [1095, 347] width 72 height 28
click at [318, 345] on td "437194" at bounding box center [312, 349] width 66 height 48
copy td "437194"
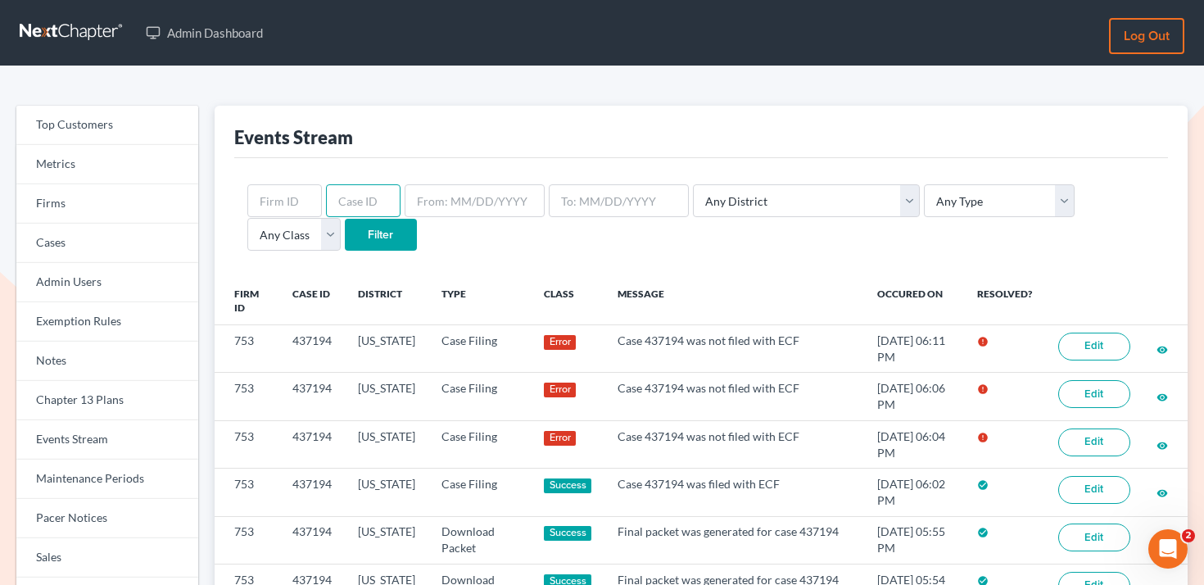
click at [357, 197] on input "text" at bounding box center [363, 200] width 75 height 33
paste input "437194"
type input "437194"
click at [345, 233] on input "Filter" at bounding box center [381, 235] width 72 height 33
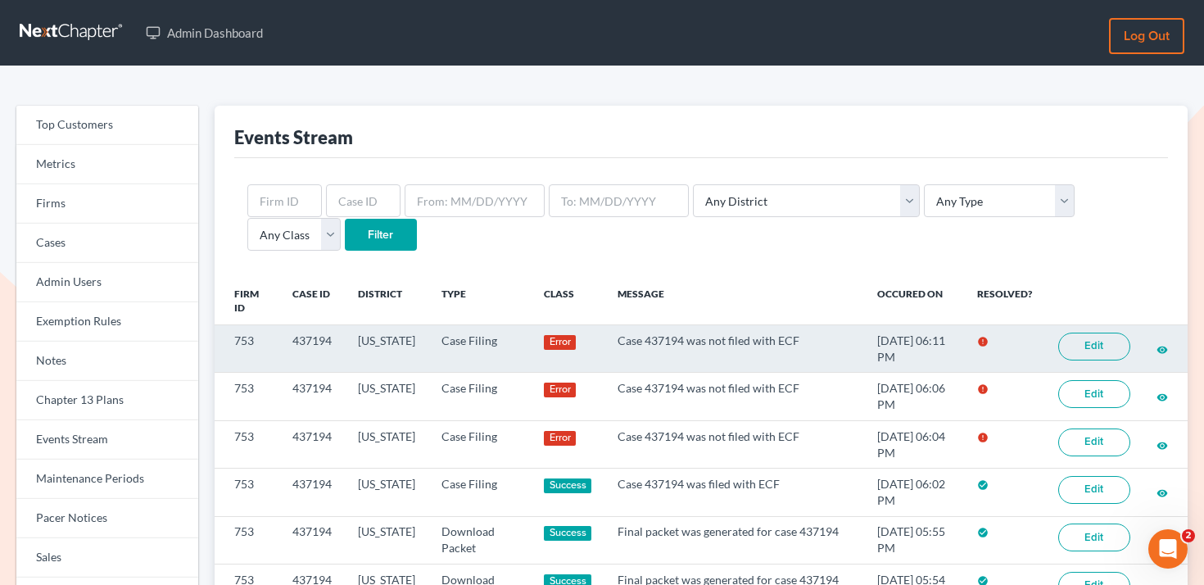
click at [250, 338] on td "753" at bounding box center [247, 349] width 65 height 48
click at [309, 339] on td "437194" at bounding box center [312, 349] width 66 height 48
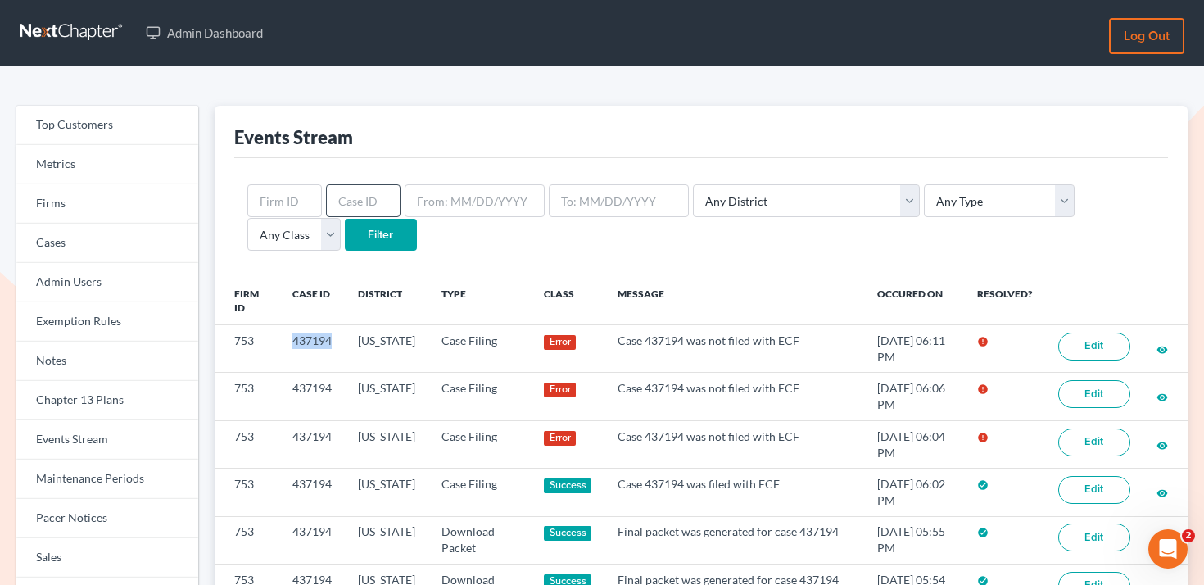
copy td "437194"
click at [363, 188] on input "text" at bounding box center [363, 200] width 75 height 33
paste input "437194"
type input "437194"
click at [345, 239] on input "Filter" at bounding box center [381, 235] width 72 height 33
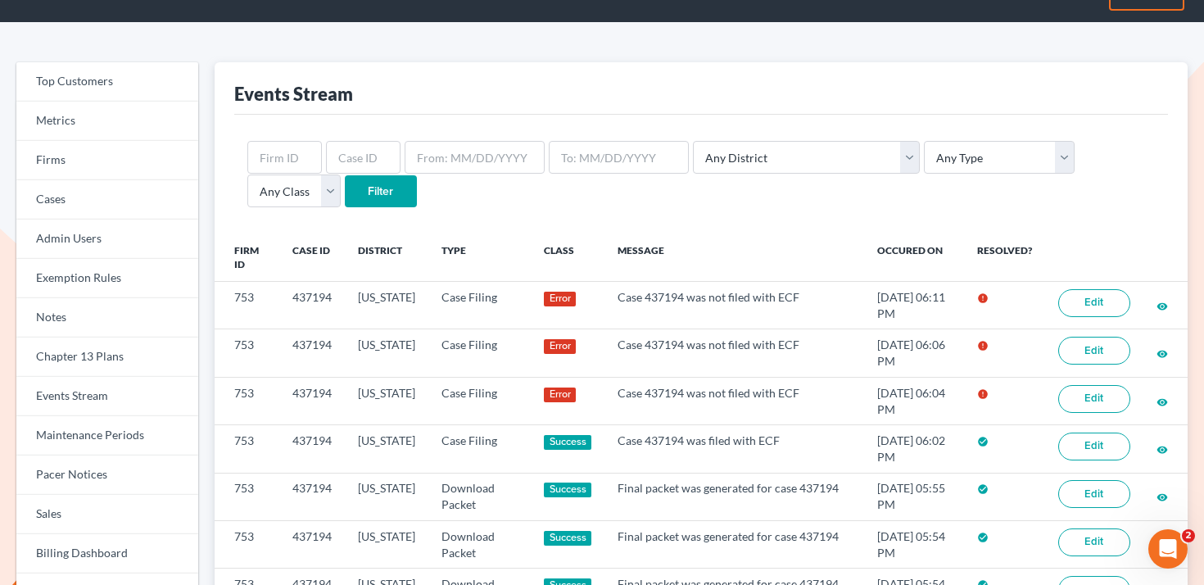
scroll to position [44, 0]
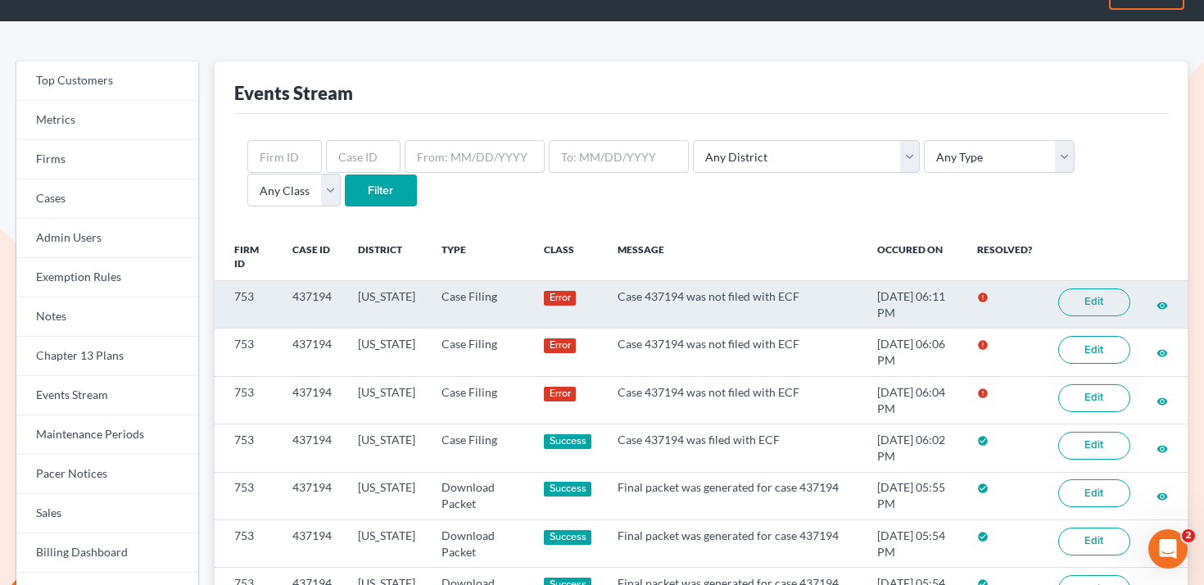
click at [320, 291] on td "437194" at bounding box center [312, 305] width 66 height 48
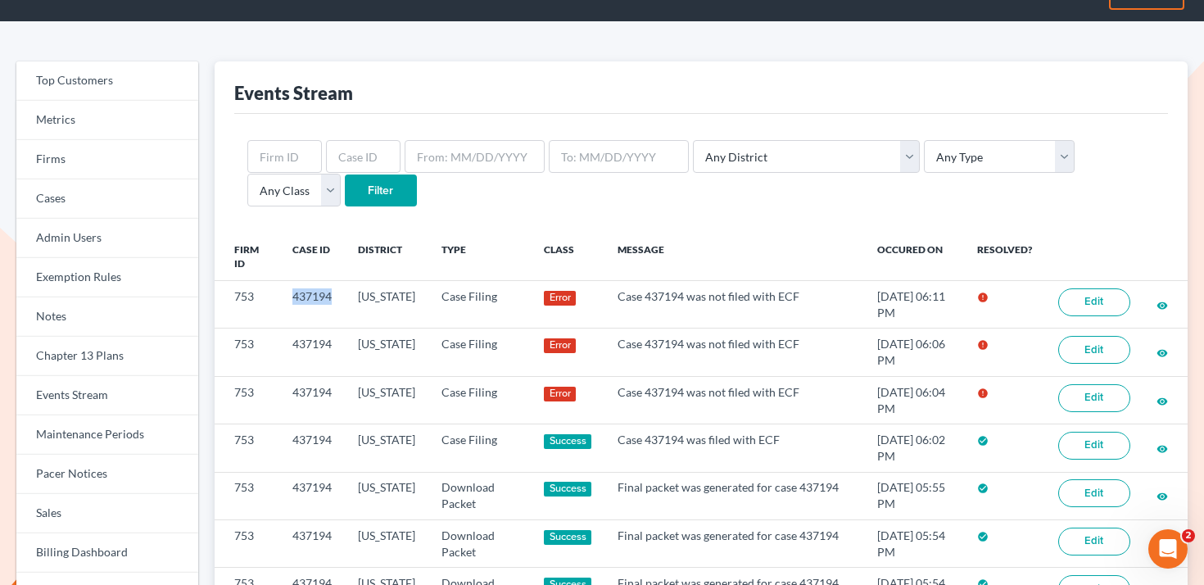
copy td "437194"
click at [347, 169] on input "text" at bounding box center [363, 156] width 75 height 33
paste input "437194"
type input "437194"
click at [345, 189] on input "Filter" at bounding box center [381, 191] width 72 height 33
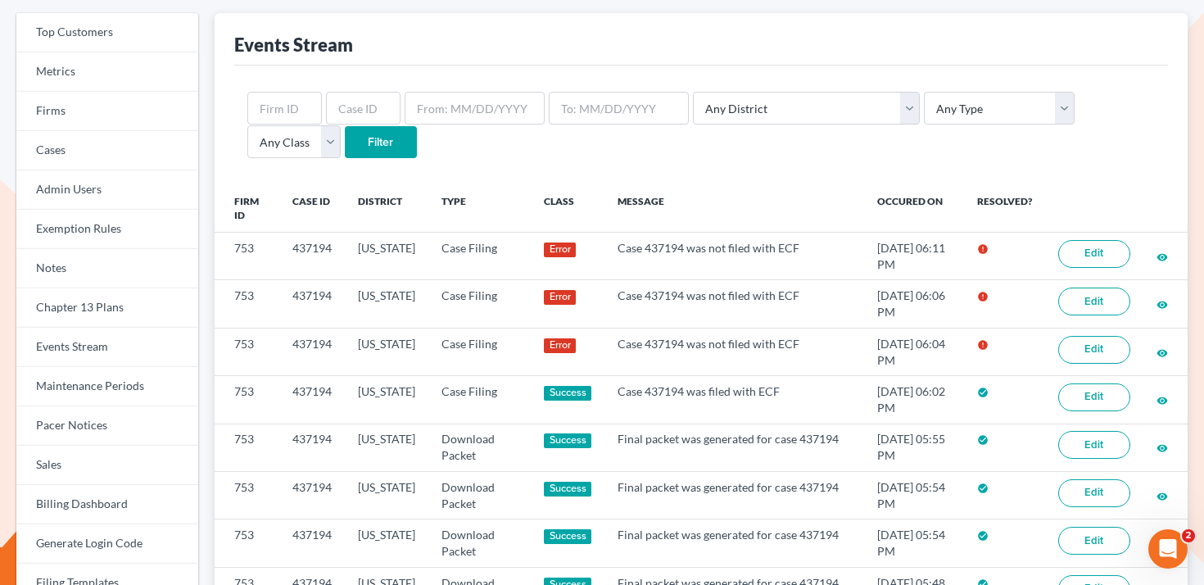
scroll to position [85, 0]
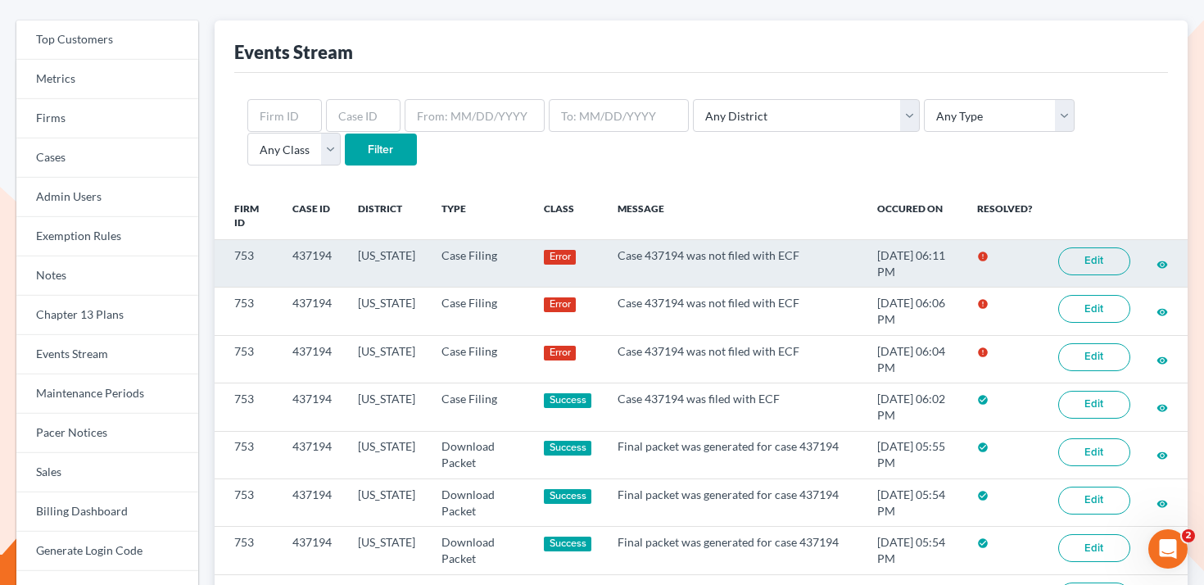
click at [310, 251] on td "437194" at bounding box center [312, 264] width 66 height 48
copy td "437194"
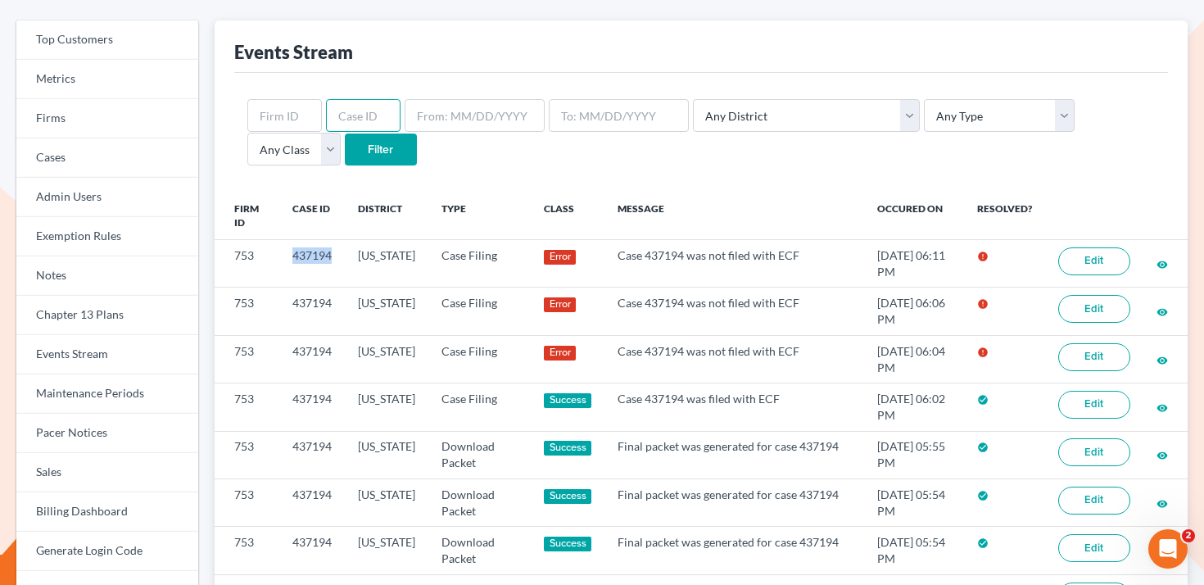
click at [348, 112] on input "text" at bounding box center [363, 115] width 75 height 33
paste input "437194"
type input "437194"
click at [345, 161] on input "Filter" at bounding box center [381, 150] width 72 height 33
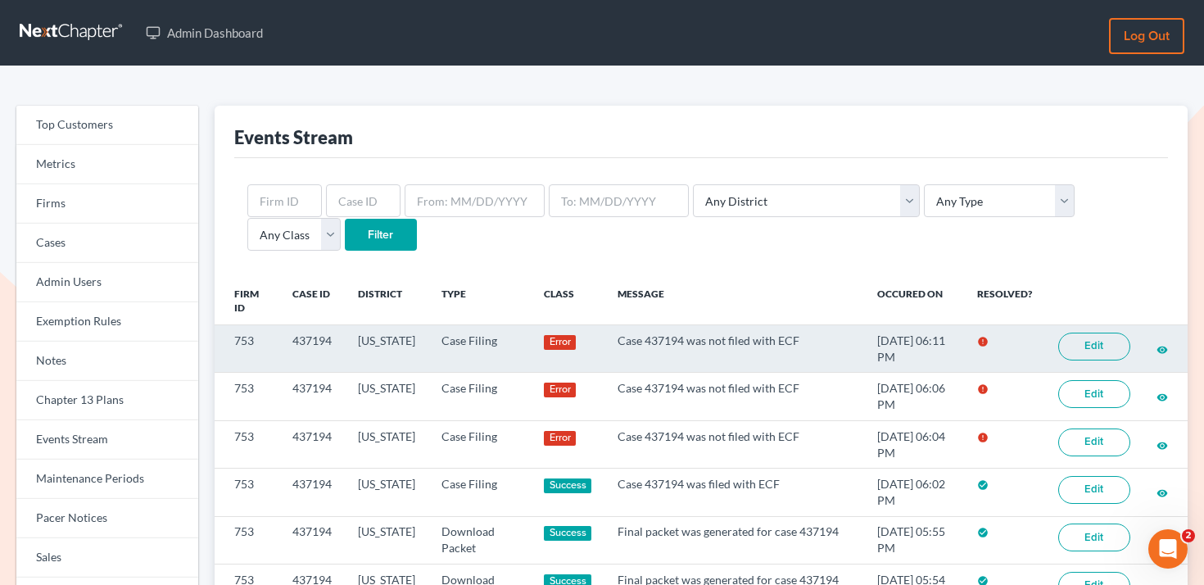
click at [243, 337] on td "753" at bounding box center [247, 349] width 65 height 48
copy td "753"
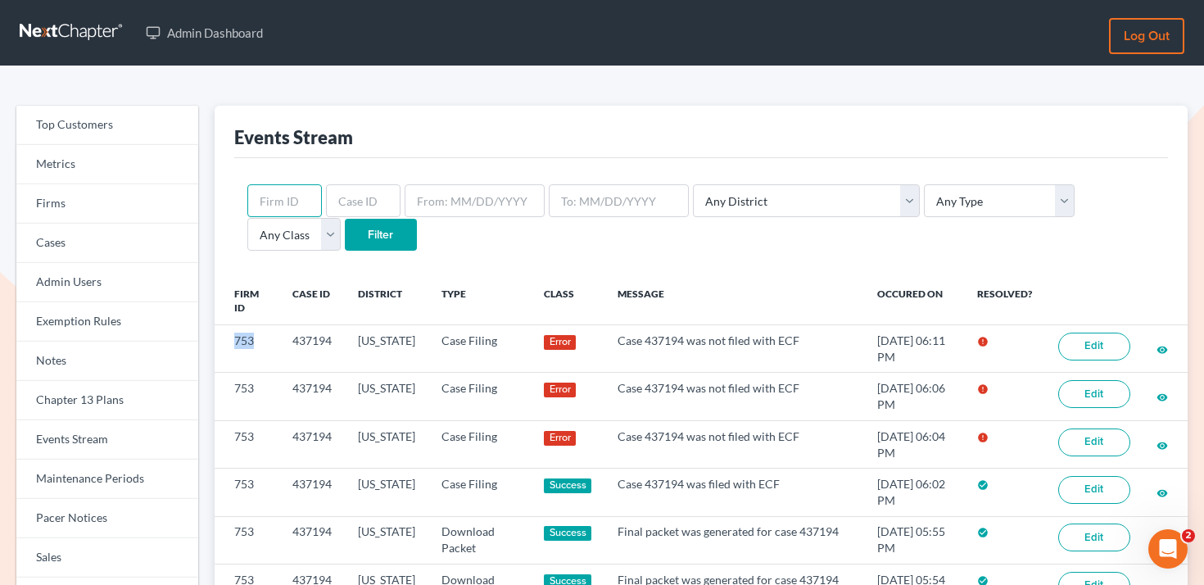
click at [267, 192] on input "text" at bounding box center [284, 200] width 75 height 33
paste input "753"
type input "753"
click at [345, 225] on input "Filter" at bounding box center [381, 235] width 72 height 33
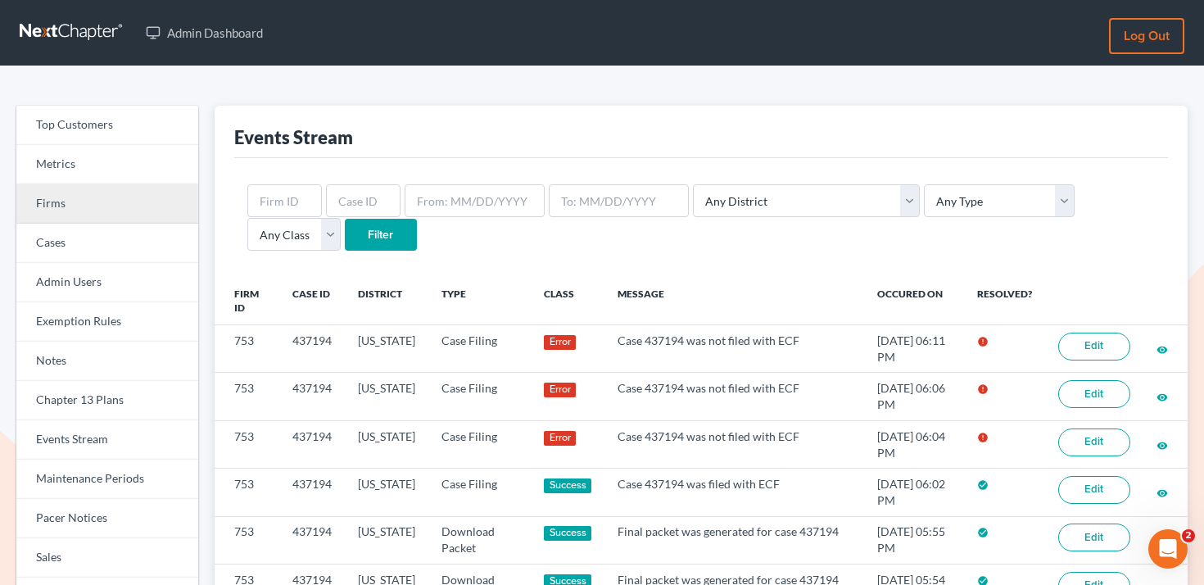
click at [141, 207] on link "Firms" at bounding box center [107, 203] width 182 height 39
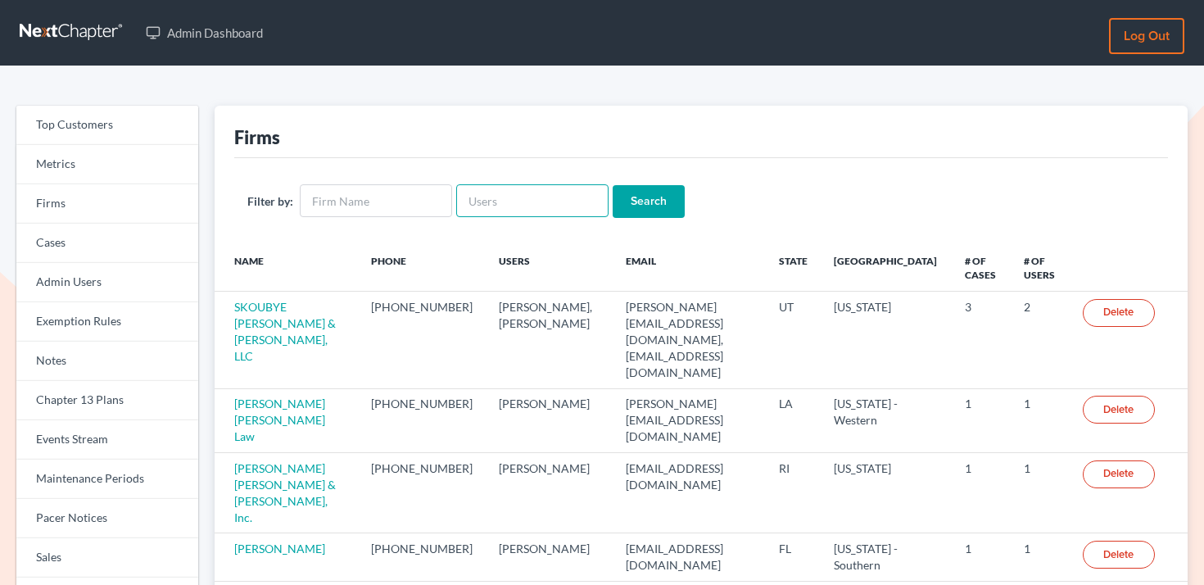
click at [509, 193] on input "text" at bounding box center [532, 200] width 152 height 33
paste input "[EMAIL_ADDRESS][DOMAIN_NAME]"
type input "[EMAIL_ADDRESS][DOMAIN_NAME]"
click at [653, 205] on input "Search" at bounding box center [649, 201] width 72 height 33
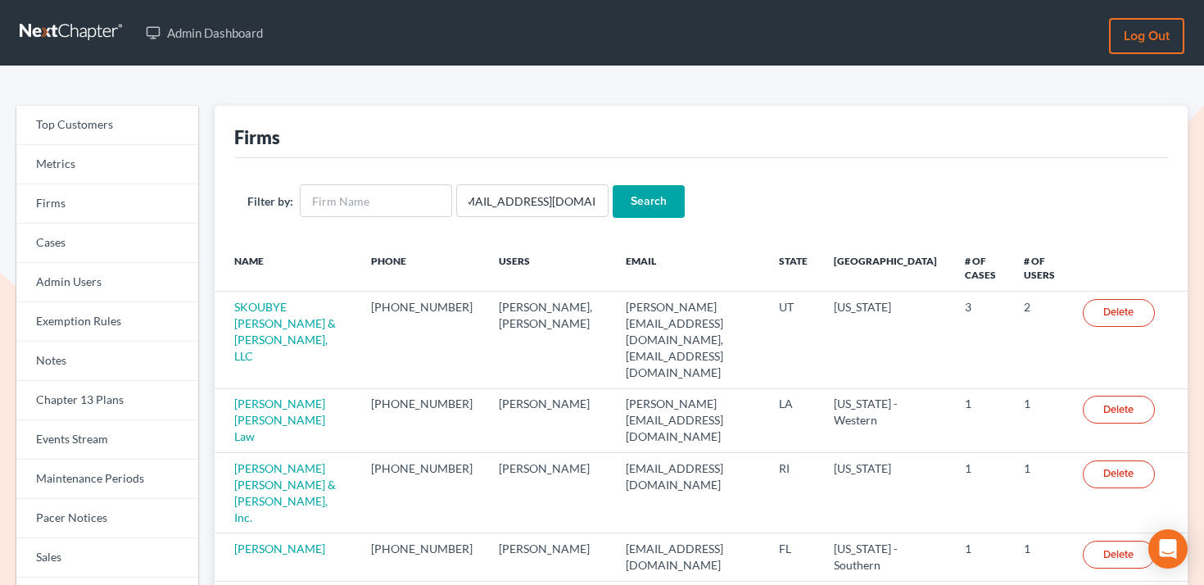
scroll to position [0, 0]
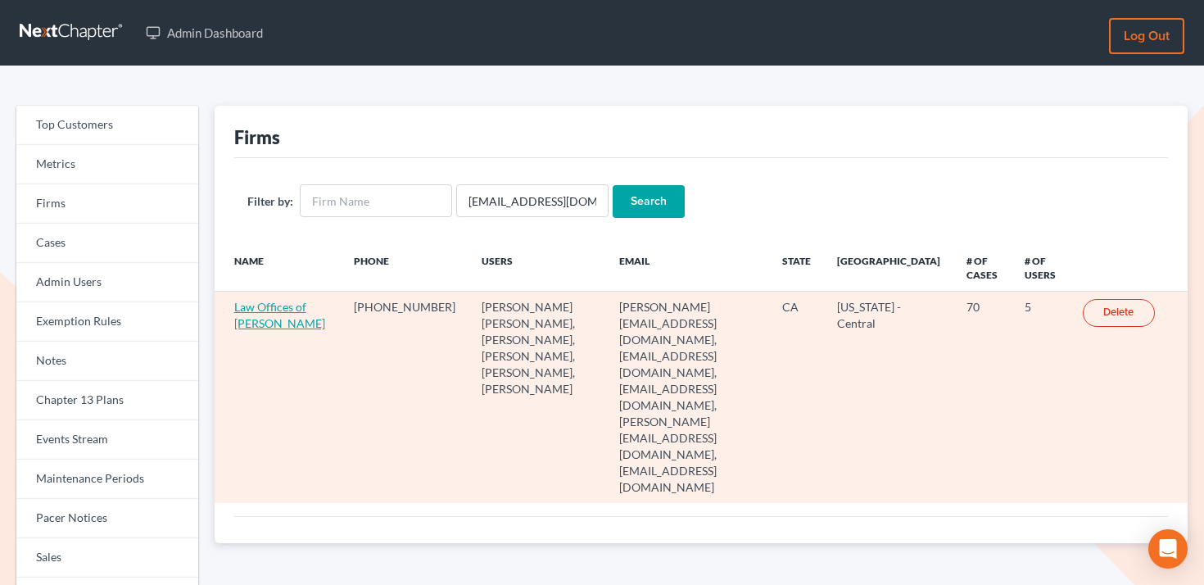
click at [273, 311] on link "Law Offices of [PERSON_NAME]" at bounding box center [279, 315] width 91 height 30
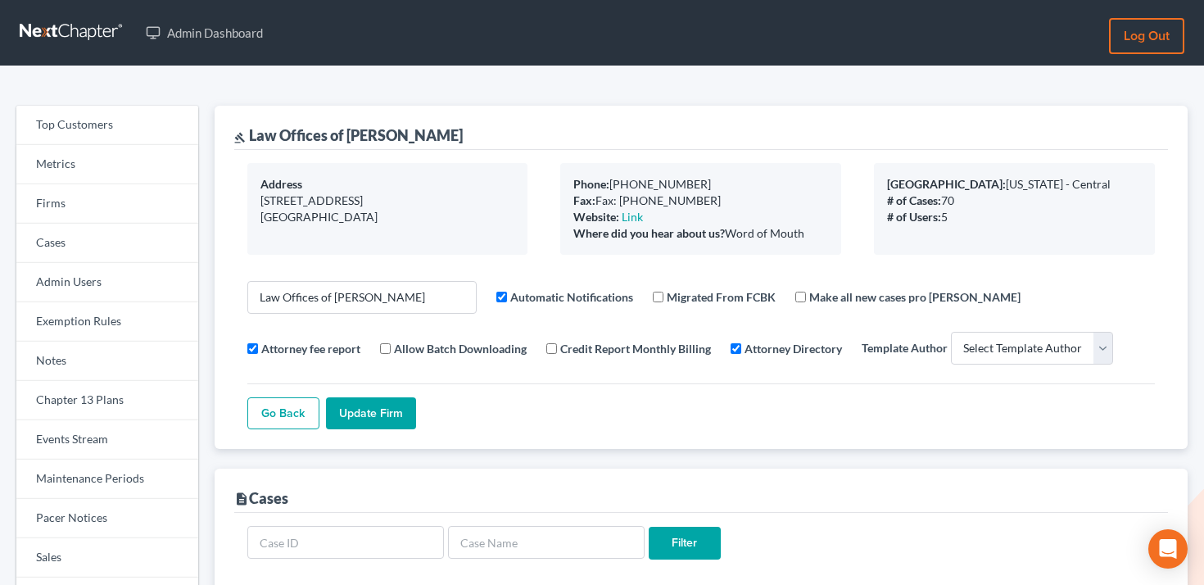
select select
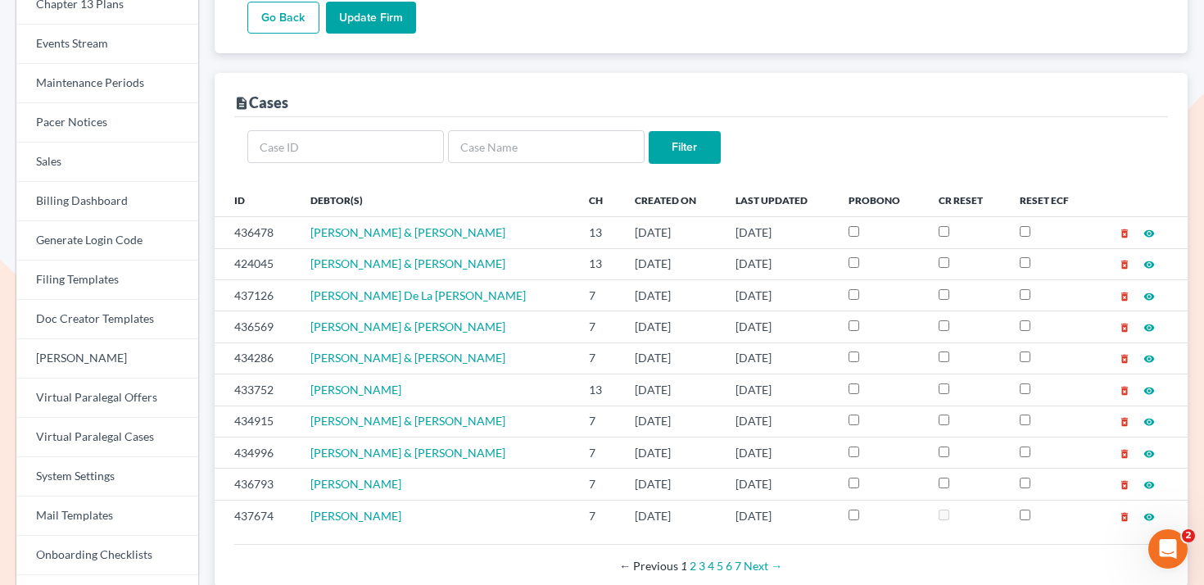
scroll to position [397, 0]
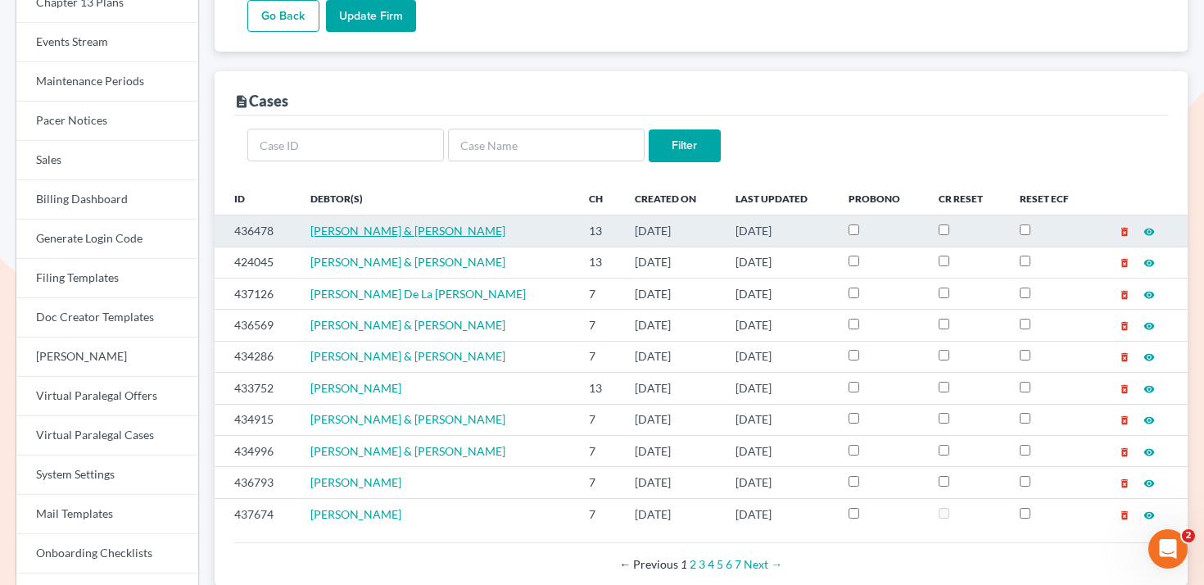
drag, startPoint x: 521, startPoint y: 231, endPoint x: 306, endPoint y: 225, distance: 215.5
click at [306, 225] on td "[PERSON_NAME] & [PERSON_NAME]" at bounding box center [436, 230] width 279 height 31
drag, startPoint x: 552, startPoint y: 232, endPoint x: 306, endPoint y: 229, distance: 246.6
click at [306, 229] on td "[PERSON_NAME] & [PERSON_NAME]" at bounding box center [436, 230] width 279 height 31
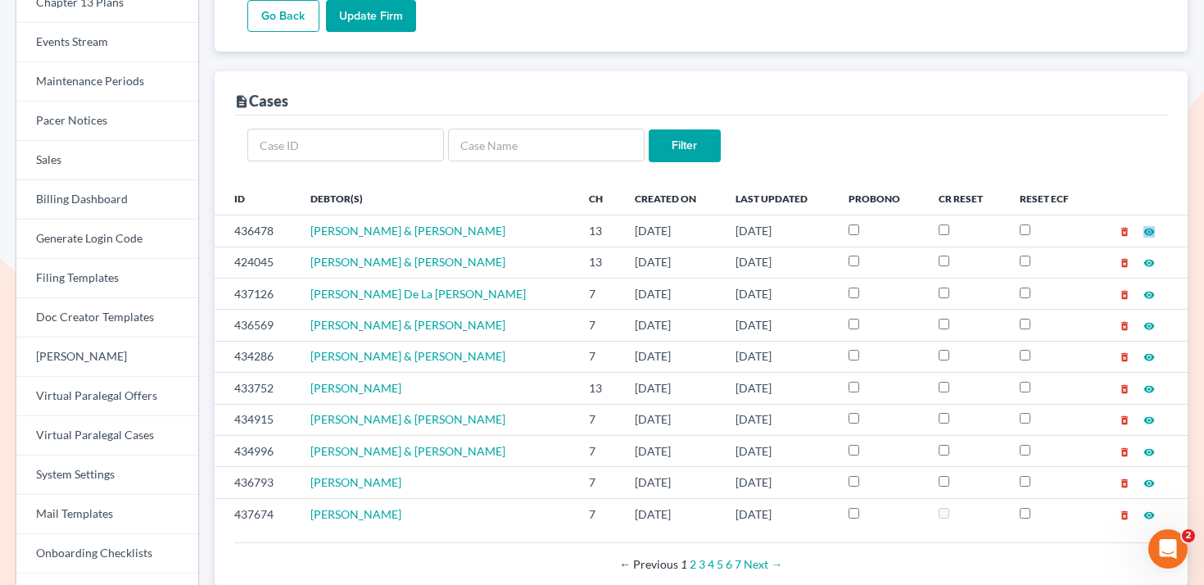
copy span "[PERSON_NAME] & [PERSON_NAME]"
